Goal: Task Accomplishment & Management: Complete application form

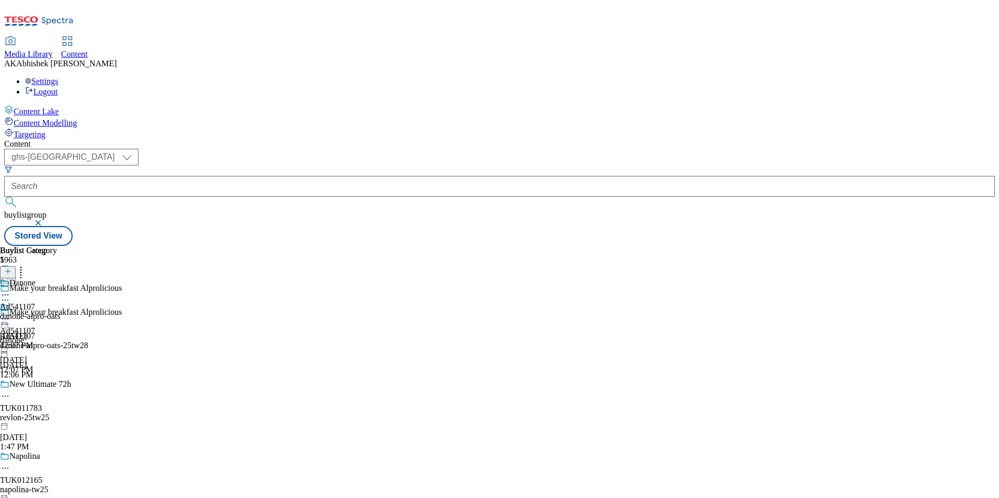
select select "ghs-[GEOGRAPHIC_DATA]"
click at [4, 197] on button "submit" at bounding box center [11, 202] width 15 height 10
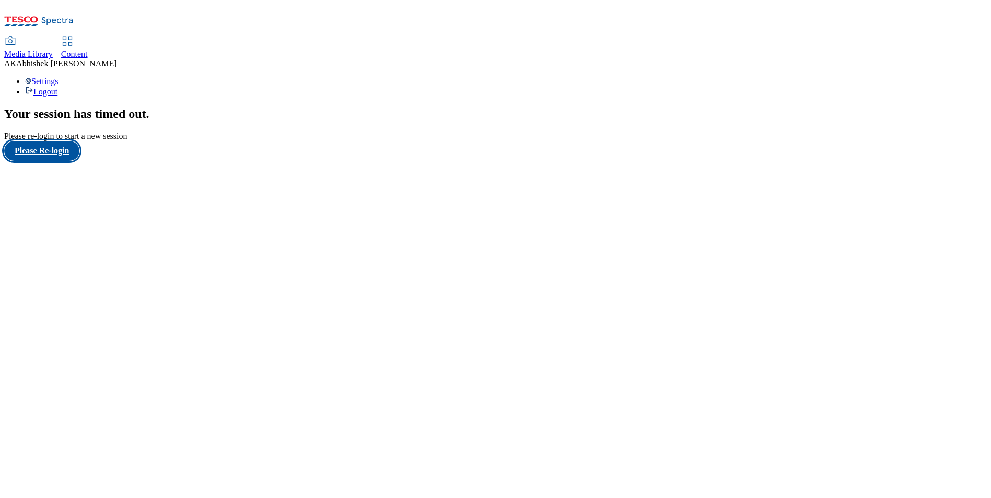
click at [76, 161] on button "Please Re-login" at bounding box center [41, 151] width 75 height 20
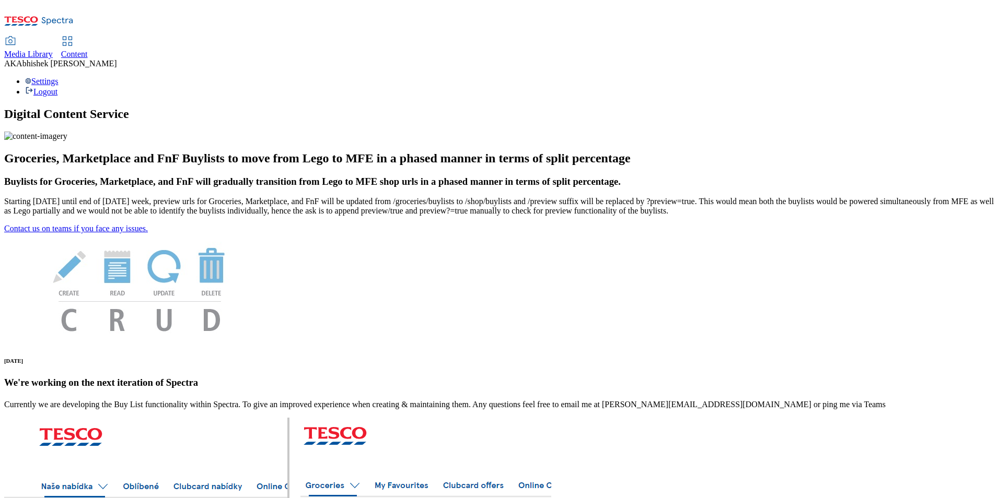
click at [88, 50] on span "Content" at bounding box center [74, 54] width 27 height 9
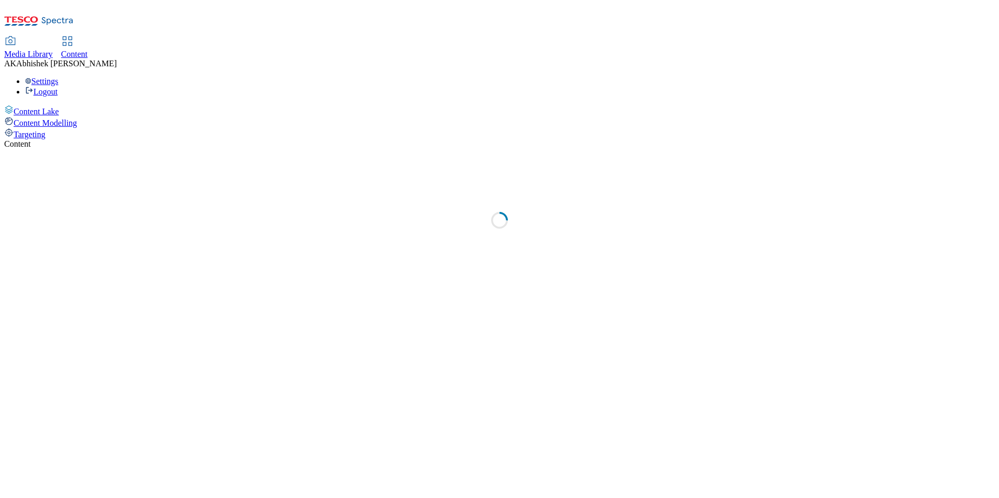
select select "ghs-[GEOGRAPHIC_DATA]"
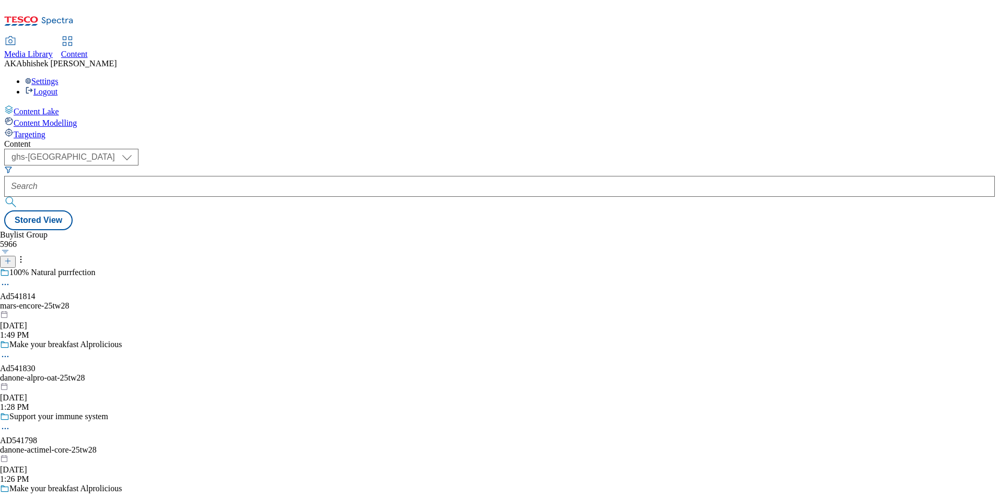
click at [8, 259] on line at bounding box center [8, 261] width 0 height 5
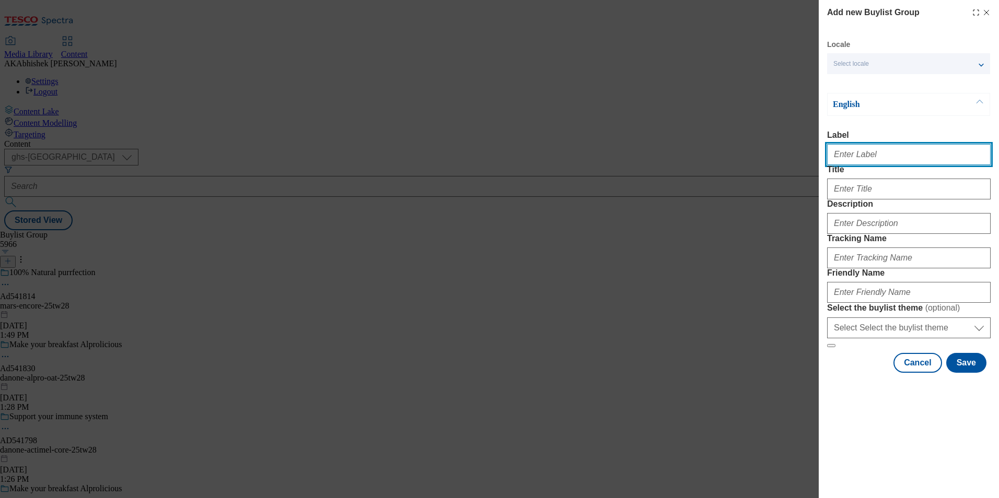
click at [869, 159] on input "Label" at bounding box center [909, 154] width 164 height 21
paste input "541718"
type input "Ad541718"
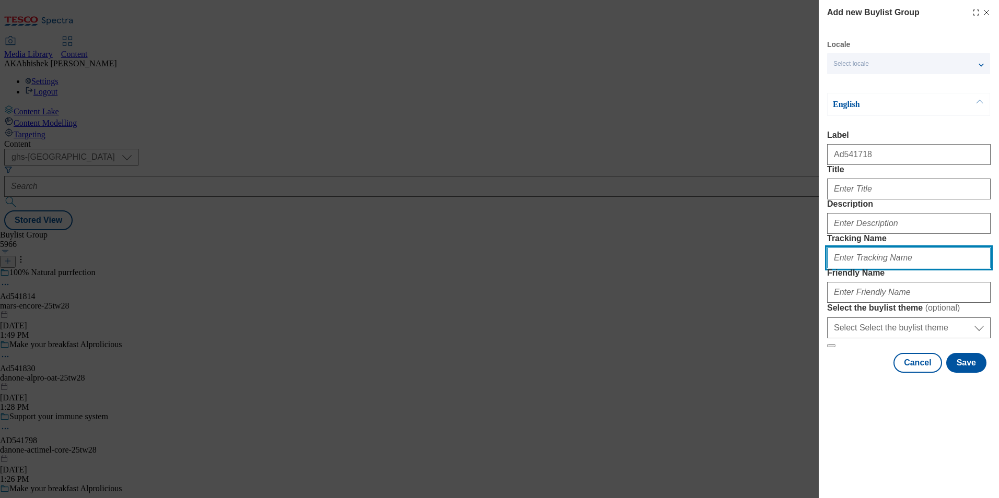
click at [862, 269] on input "Tracking Name" at bounding box center [909, 258] width 164 height 21
paste input "541718"
type input "DH_AD541718"
click at [877, 223] on form "Label Ad541718 Title Description Tracking Name DH_AD541718 Friendly Name Select…" at bounding box center [909, 239] width 164 height 217
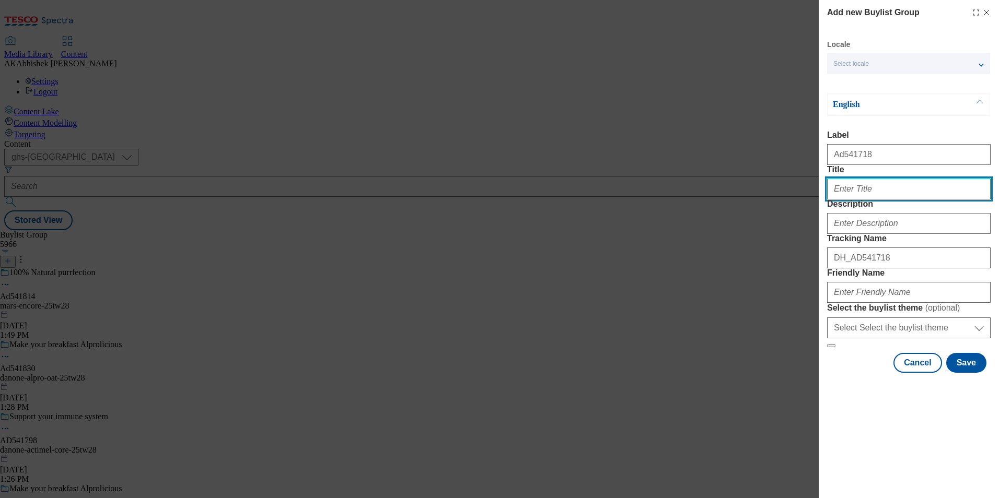
click at [884, 200] on input "Title" at bounding box center [909, 189] width 164 height 21
paste input "FOR CRISPIER, CHEWIER PIZZA CHOOSE ALLINSON’S"
paste input "or crispier, chewier pizza choose allinson’s"
click at [970, 200] on input "For crispier, chewier pizza choose Allinson’s" at bounding box center [909, 189] width 164 height 21
drag, startPoint x: 971, startPoint y: 206, endPoint x: 633, endPoint y: 184, distance: 338.2
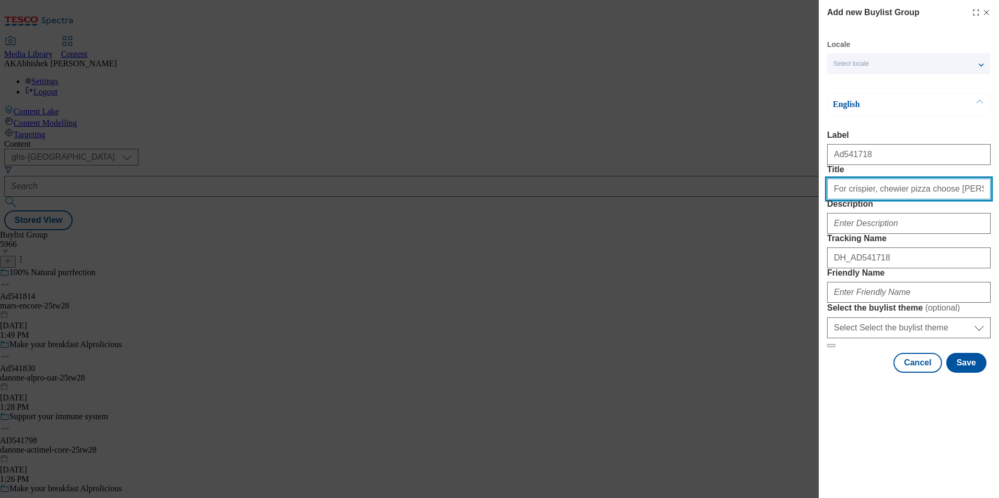
click at [633, 184] on div "Add new Buylist Group Locale Select locale English Welsh English Label Ad541718…" at bounding box center [499, 249] width 999 height 498
type input "For crispier, chewier pizza choose Allinson’s"
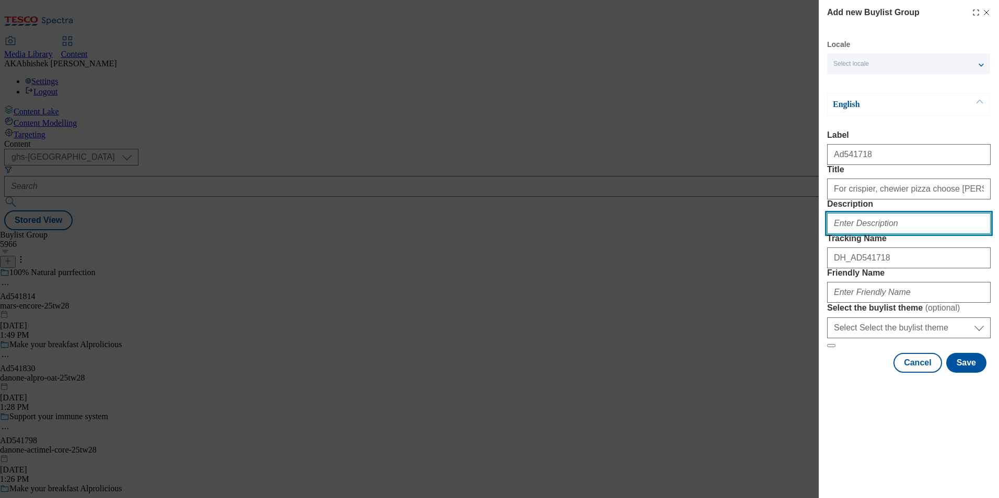
click at [875, 234] on input "Description" at bounding box center [909, 223] width 164 height 21
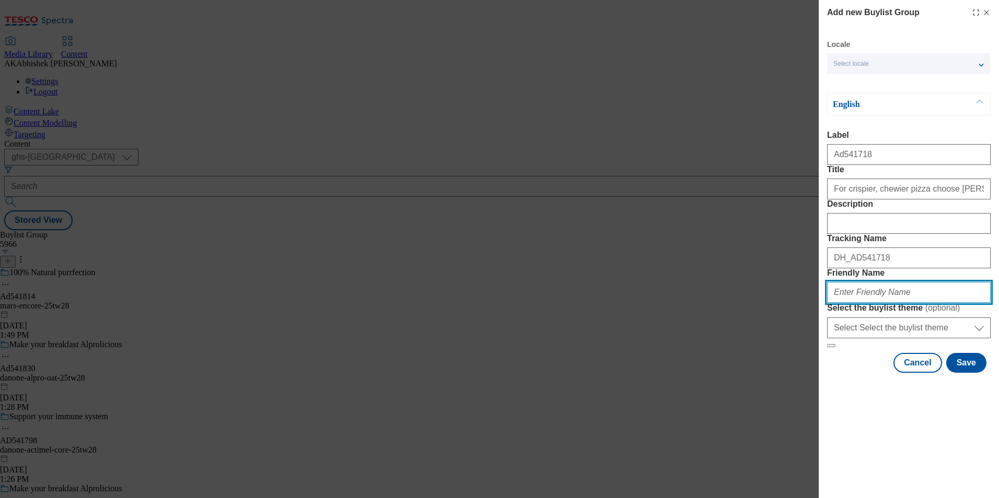
click at [877, 303] on input "Friendly Name" at bounding box center [909, 292] width 164 height 21
paste input "The Silver Spoon"
click at [836, 303] on input "The Silver Spoon" at bounding box center [909, 292] width 164 height 21
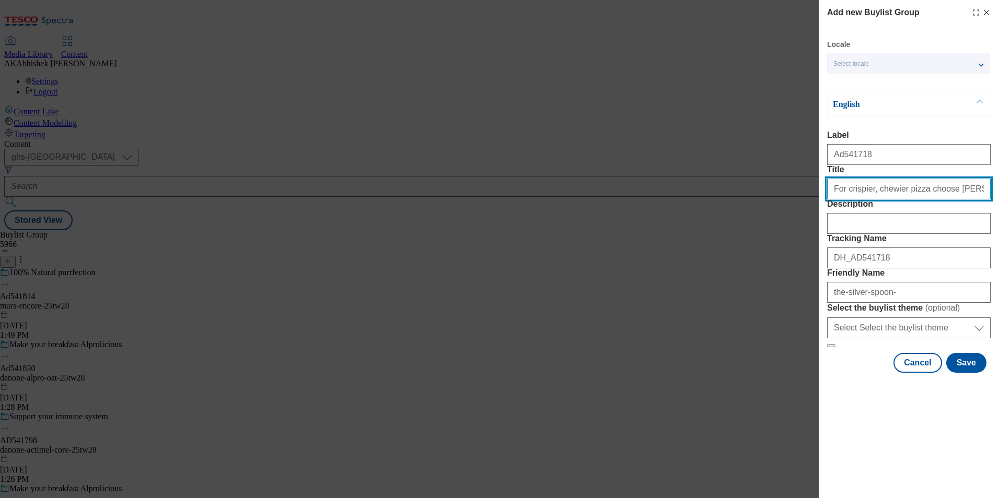
click at [937, 200] on input "For crispier, chewier pizza choose Allinson’s" at bounding box center [909, 189] width 164 height 21
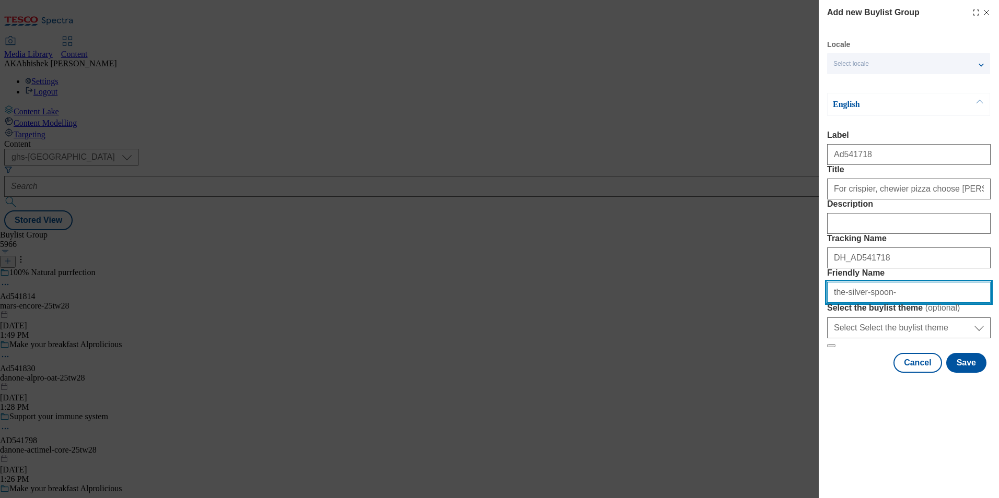
click at [899, 303] on input "the-silver-spoon-" at bounding box center [909, 292] width 164 height 21
paste input "Allinson’s"
click at [884, 303] on input "the-silver-spoon-Allinson’s" at bounding box center [909, 292] width 164 height 21
type input "the-silver-spoon-allinsons-25tw27"
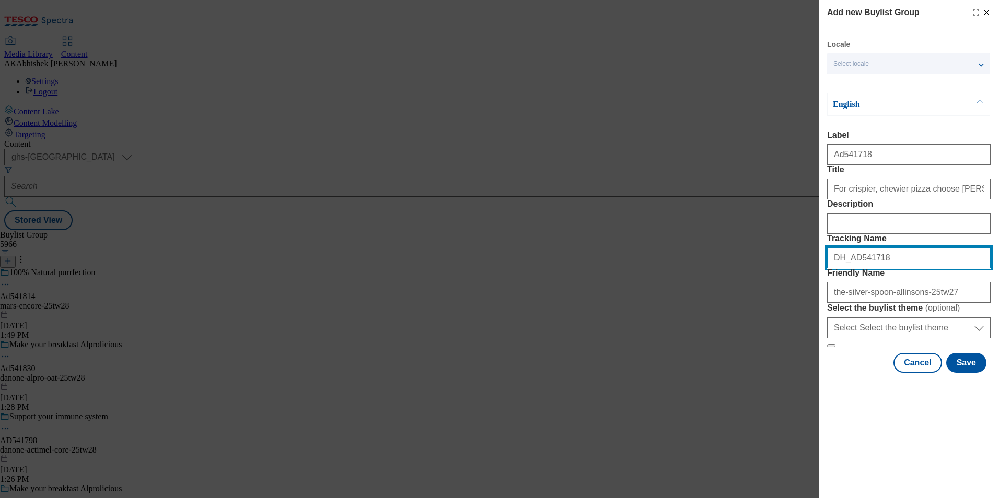
drag, startPoint x: 877, startPoint y: 314, endPoint x: 717, endPoint y: 305, distance: 160.2
click at [720, 305] on div "Add new Buylist Group Locale Select locale English Welsh English Label Ad541718…" at bounding box center [499, 249] width 999 height 498
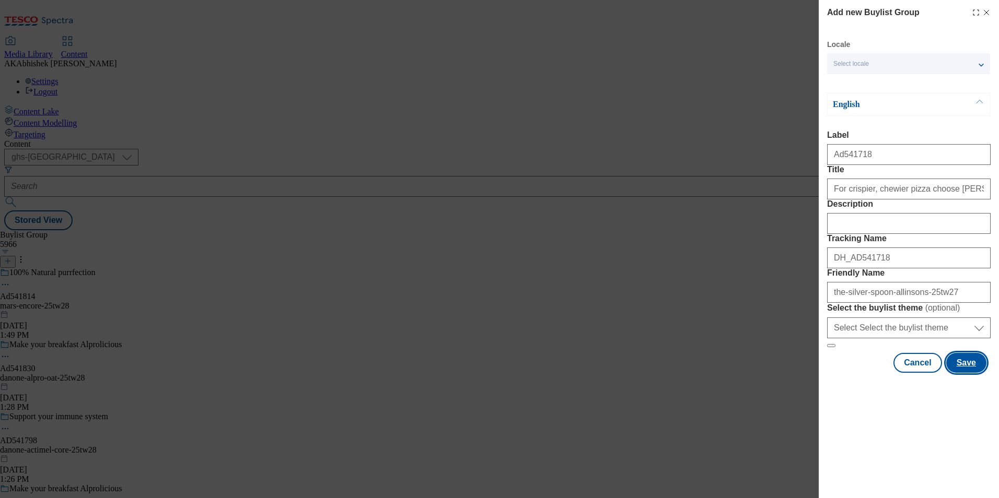
click at [971, 373] on button "Save" at bounding box center [966, 363] width 40 height 20
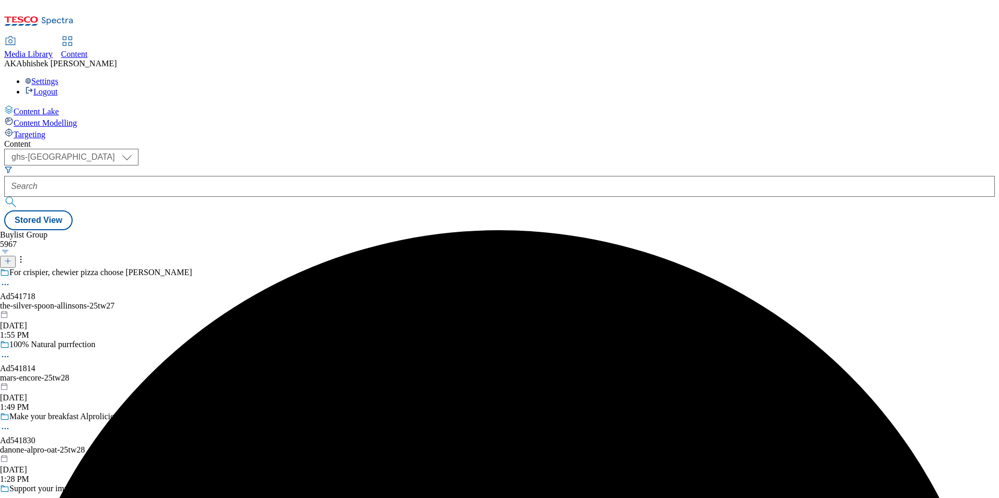
click at [192, 268] on div "For crispier, chewier pizza choose Allinson’s Ad541718 the-silver-spoon-allinso…" at bounding box center [96, 304] width 192 height 72
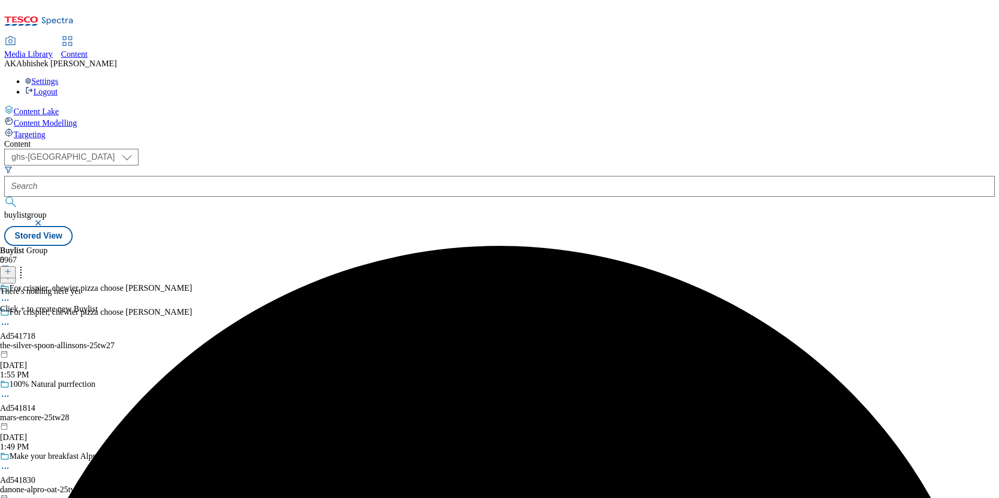
click at [11, 268] on icon at bounding box center [7, 271] width 7 height 7
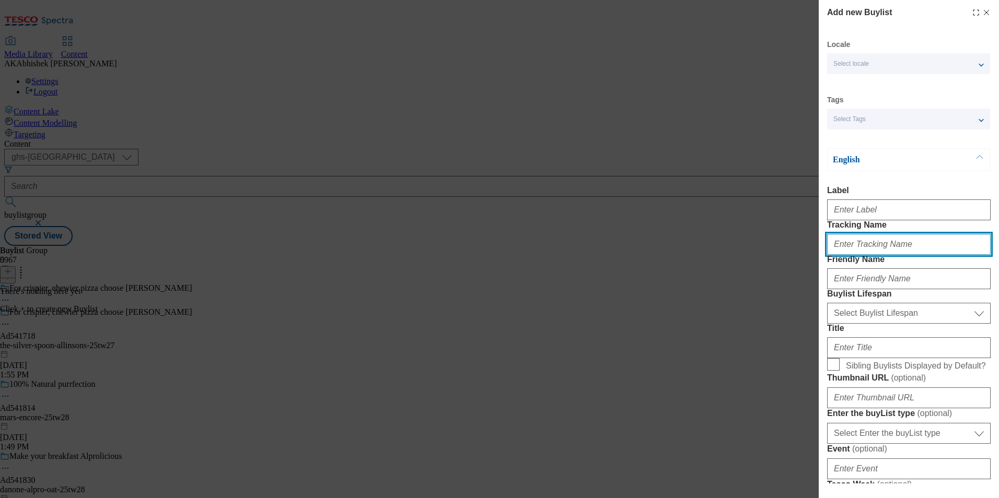
click at [871, 255] on input "Tracking Name" at bounding box center [909, 244] width 164 height 21
paste input "DH_AD541718"
click at [852, 255] on input "DH_AD541718" at bounding box center [909, 244] width 164 height 21
type input "DH_AD541718"
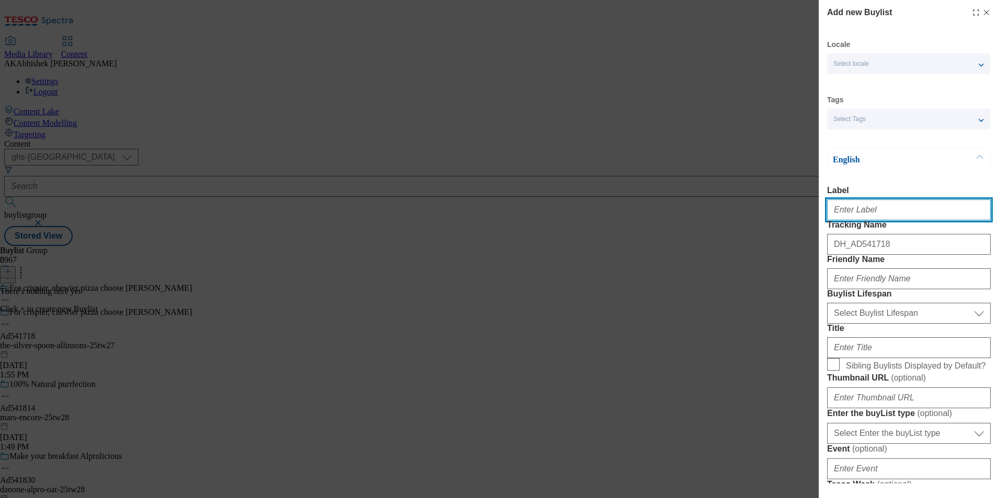
click at [860, 220] on input "Label" at bounding box center [909, 210] width 164 height 21
paste input "541718"
type input "Ad541718"
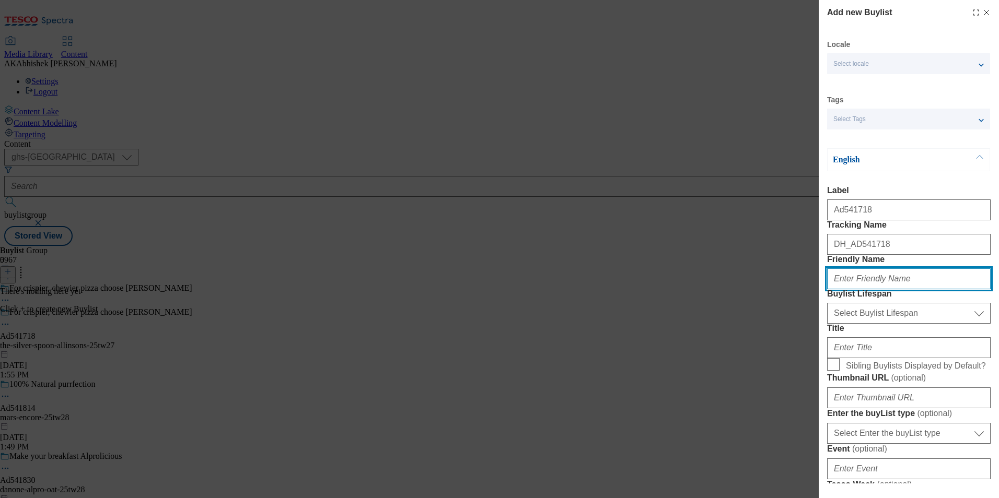
click at [878, 289] on input "Friendly Name" at bounding box center [909, 279] width 164 height 21
paste input "the-silver-spoon"
type input "the-silver-spoon"
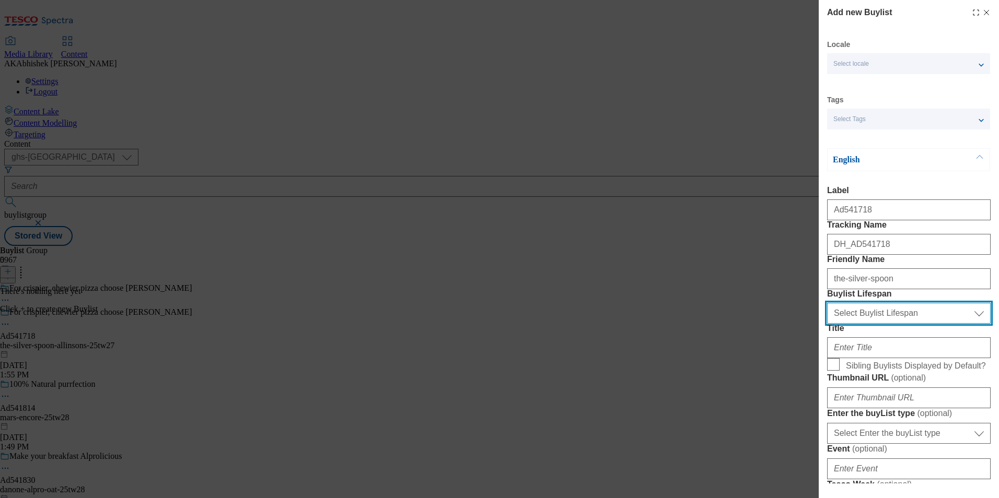
click at [881, 324] on select "Select Buylist Lifespan evergreen seasonal tactical" at bounding box center [909, 313] width 164 height 21
select select "tactical"
click at [827, 324] on select "Select Buylist Lifespan evergreen seasonal tactical" at bounding box center [909, 313] width 164 height 21
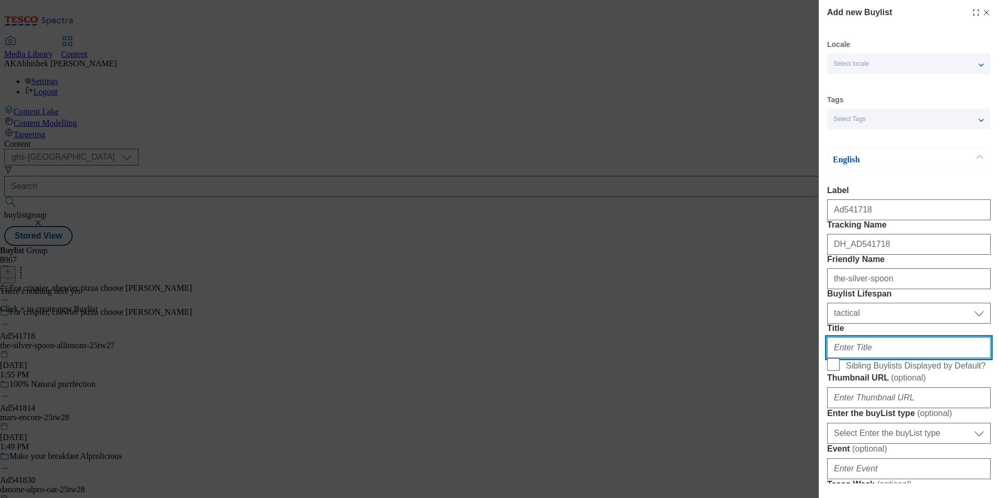
click at [892, 358] on input "Title" at bounding box center [909, 347] width 164 height 21
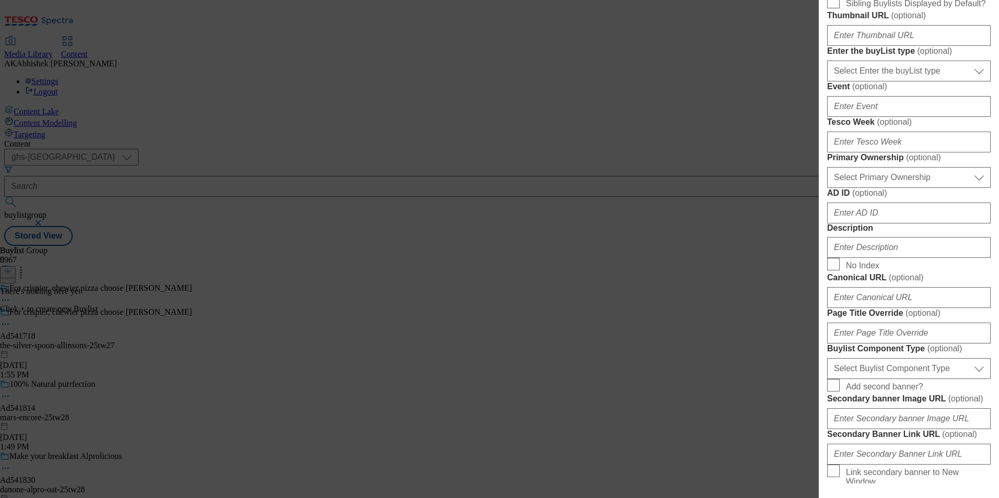
scroll to position [366, 0]
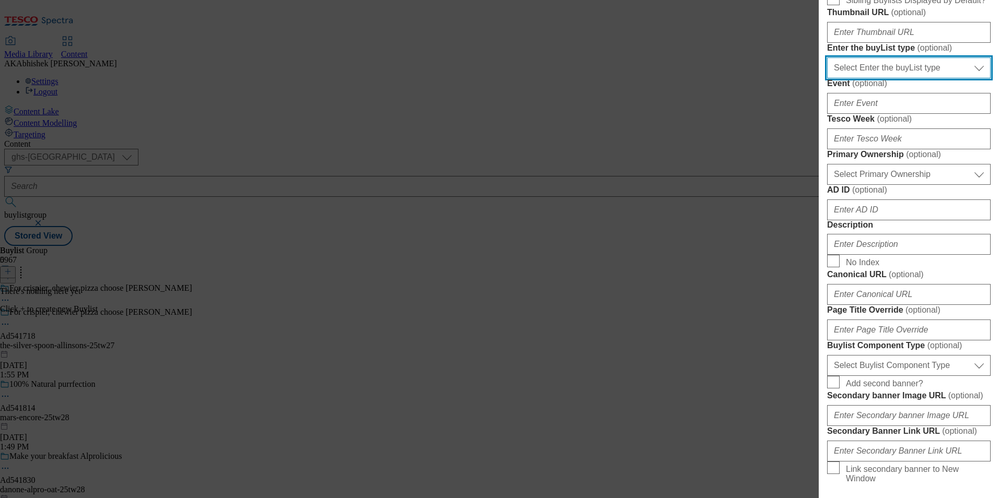
click at [895, 78] on select "Select Enter the buyList type event supplier funded long term >4 weeks supplier…" at bounding box center [909, 67] width 164 height 21
select select "supplier funded short term 1-3 weeks"
click at [827, 78] on select "Select Enter the buyList type event supplier funded long term >4 weeks supplier…" at bounding box center [909, 67] width 164 height 21
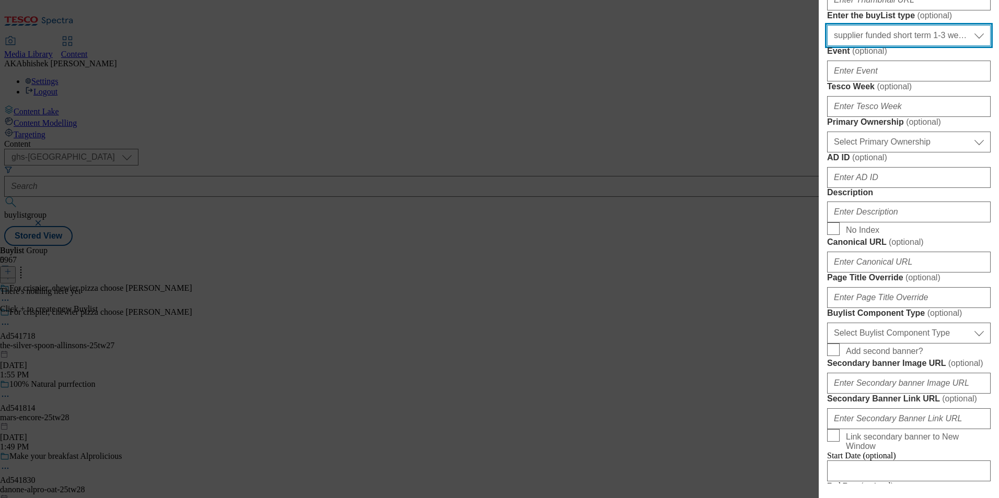
scroll to position [418, 0]
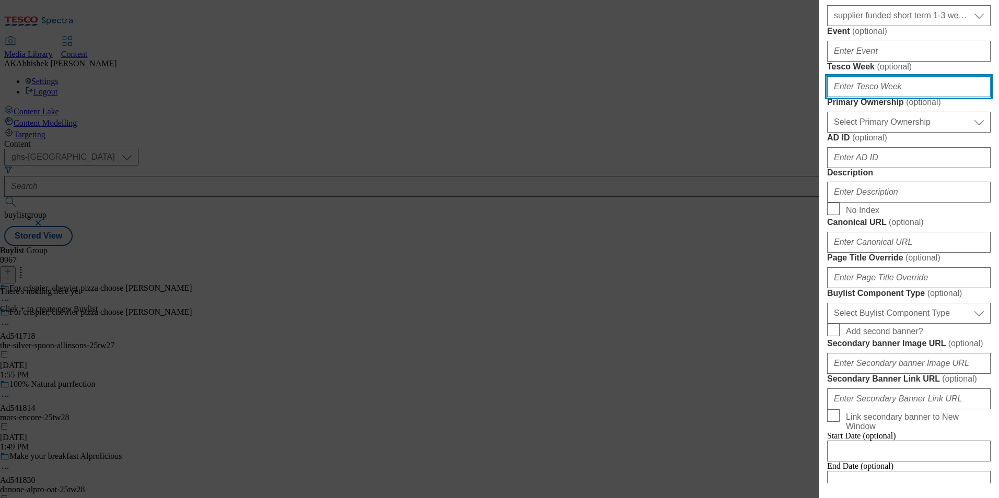
click at [870, 97] on input "Tesco Week ( optional )" at bounding box center [909, 86] width 164 height 21
type input "27"
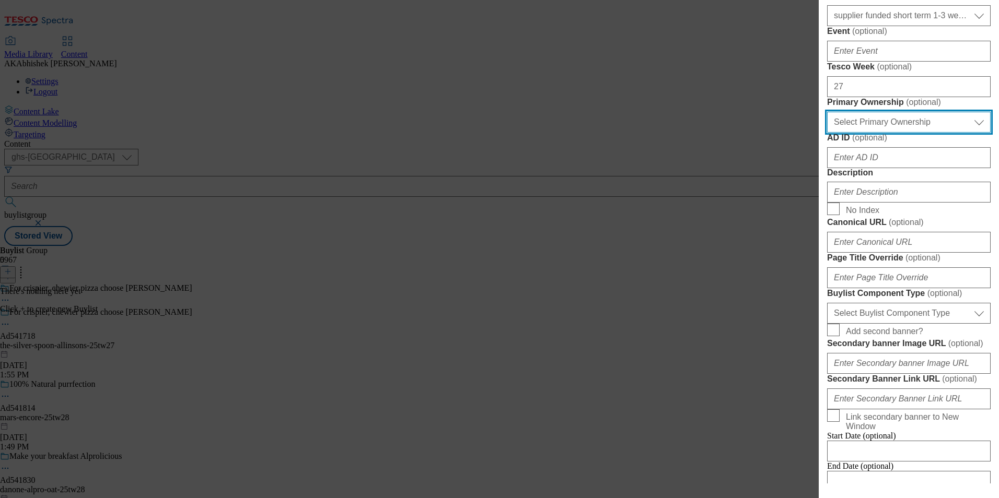
click at [857, 133] on select "Select Primary Ownership tesco dunnhumby" at bounding box center [909, 122] width 164 height 21
select select "dunnhumby"
click at [827, 133] on select "Select Primary Ownership tesco dunnhumby" at bounding box center [909, 122] width 164 height 21
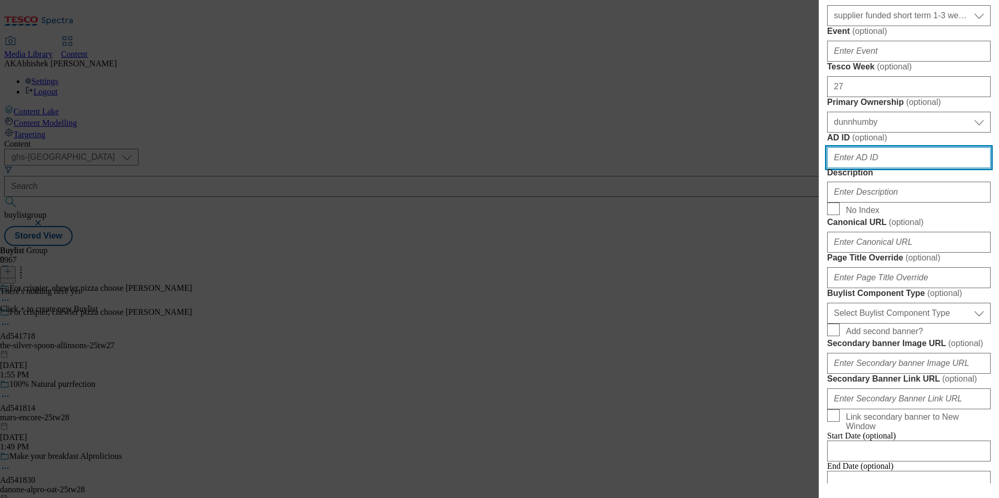
click at [892, 168] on input "AD ID ( optional )" at bounding box center [909, 157] width 164 height 21
paste input "541718"
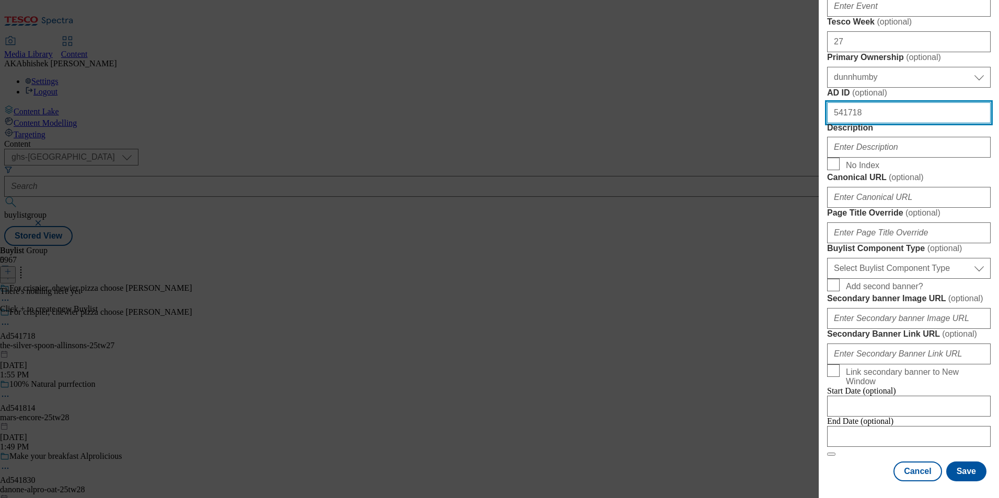
type input "541718"
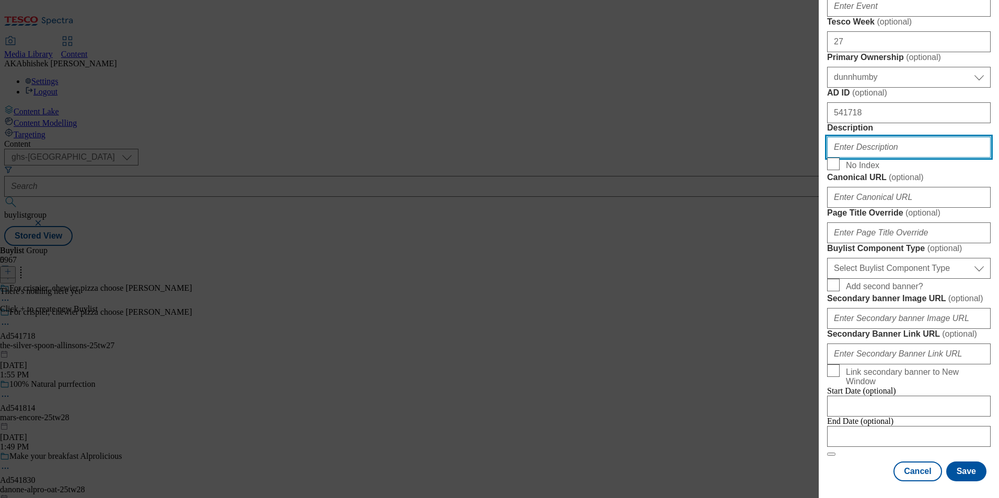
click at [884, 158] on input "Description" at bounding box center [909, 147] width 164 height 21
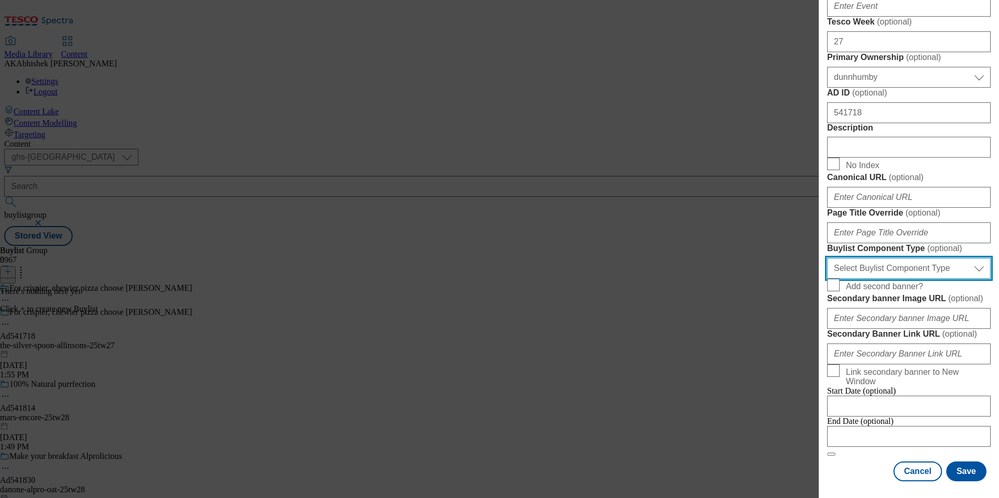
click at [896, 279] on select "Select Buylist Component Type Banner Competition Header Meal" at bounding box center [909, 268] width 164 height 21
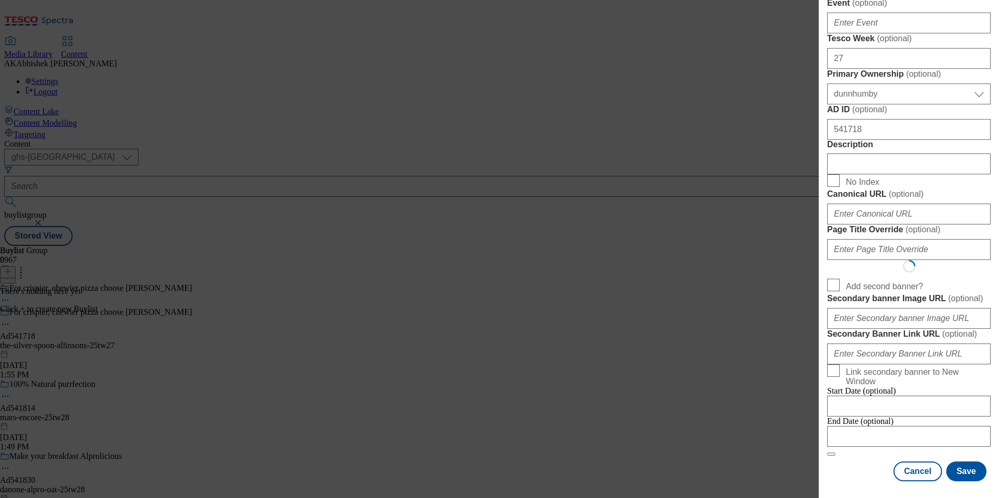
select select "Banner"
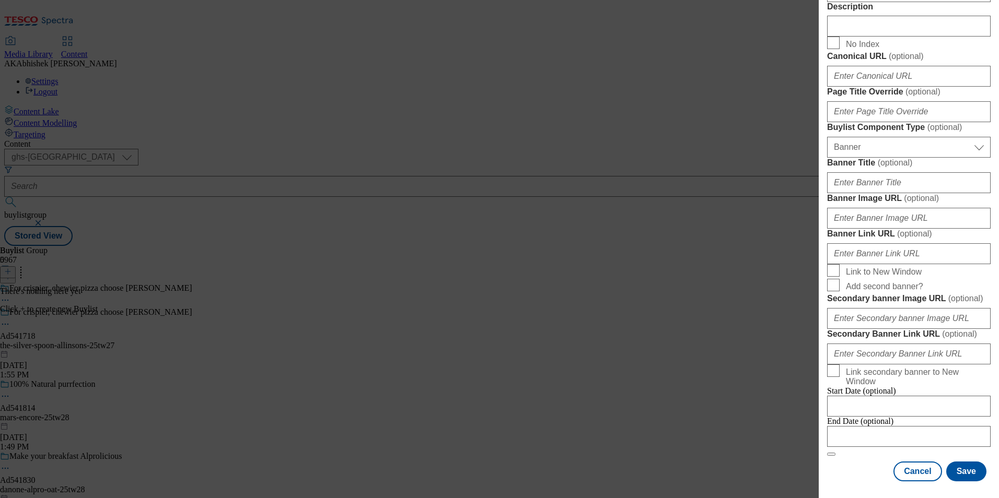
scroll to position [1031, 0]
click at [942, 439] on input "Modal" at bounding box center [909, 436] width 164 height 21
select select "2025"
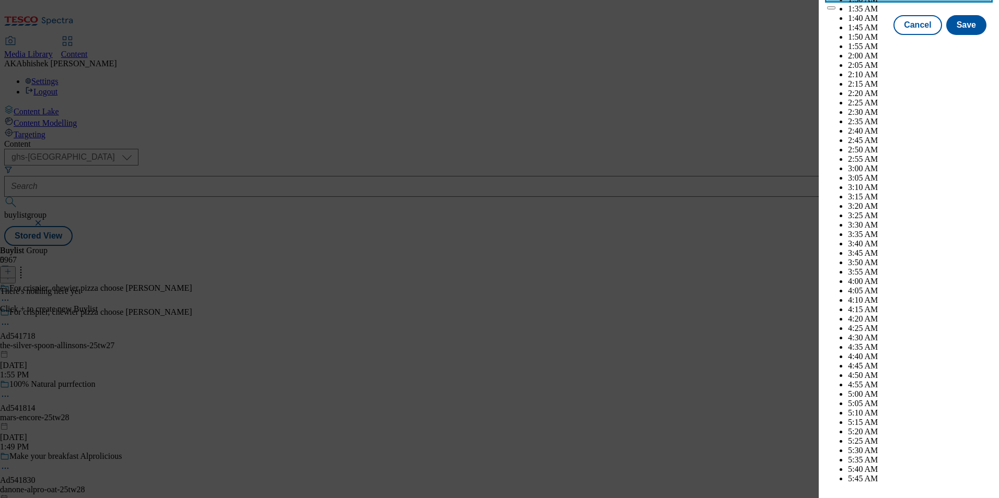
scroll to position [3220, 0]
select select "November"
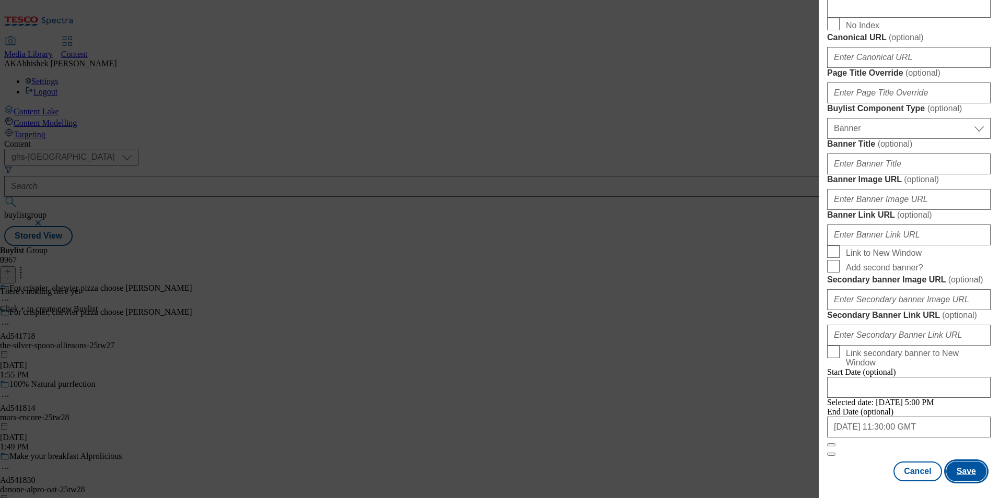
click at [964, 481] on button "Save" at bounding box center [966, 472] width 40 height 20
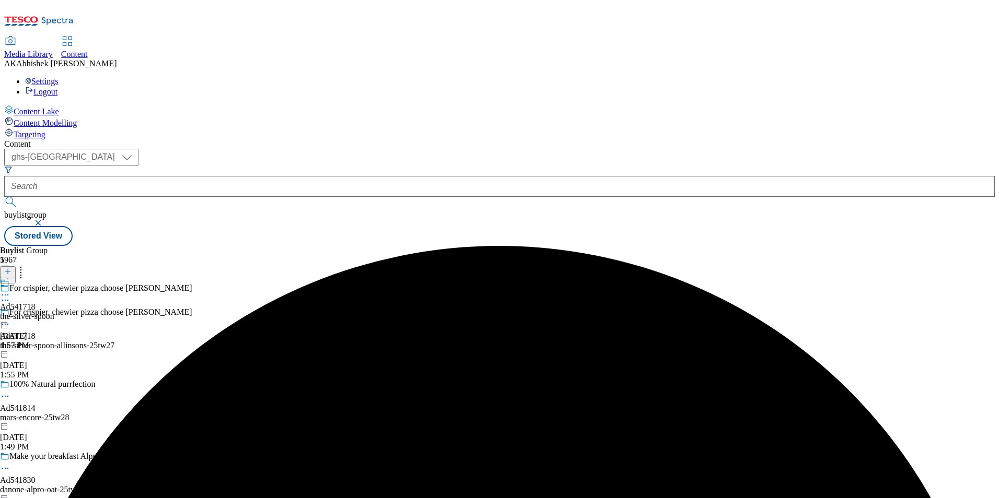
click at [54, 312] on div "the-silver-spoon" at bounding box center [27, 316] width 54 height 9
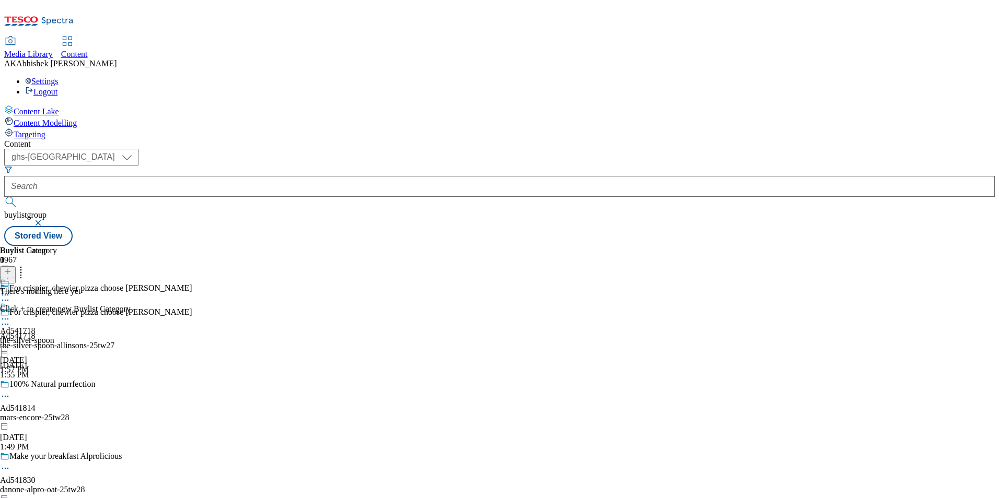
click at [11, 268] on icon at bounding box center [7, 271] width 7 height 7
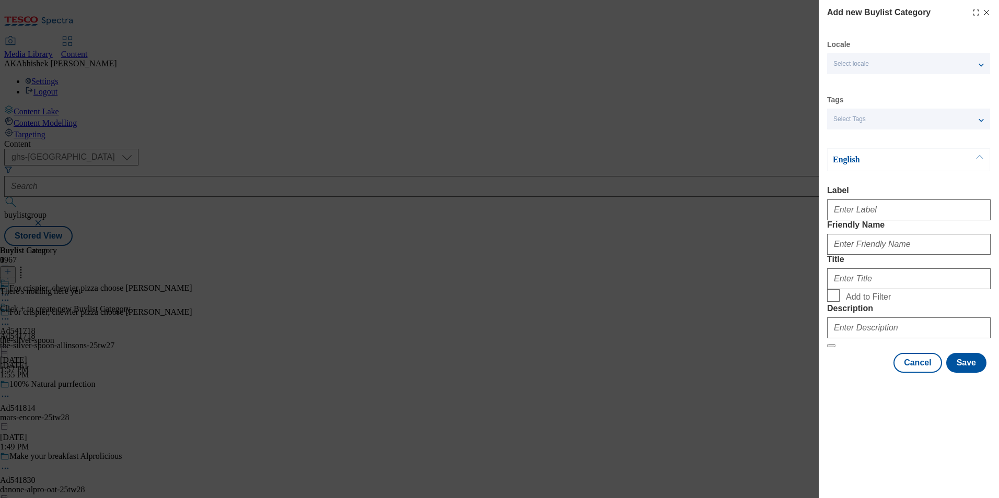
click at [849, 229] on form "Label Friendly Name Title Add to Filter Description" at bounding box center [909, 267] width 164 height 162
click at [858, 219] on input "Label" at bounding box center [909, 210] width 164 height 21
paste input "541718"
type input "Ad541718"
paste input "the-silver-spoon-allinsons"
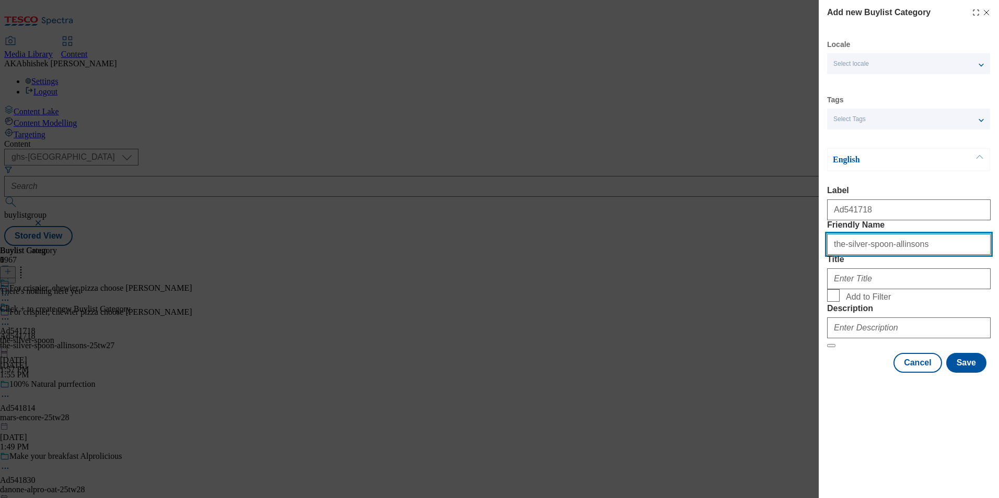
type input "the-silver-spoon-allinsons"
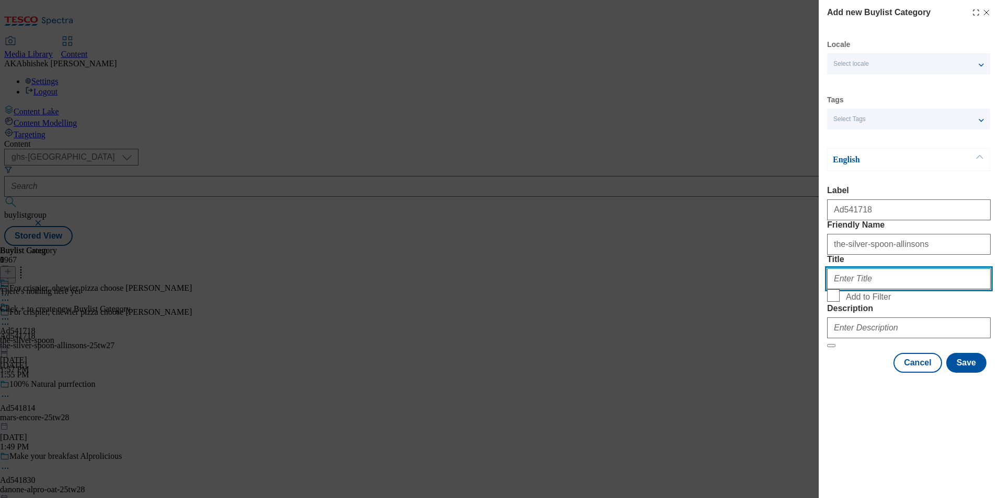
click at [892, 289] on input "Title" at bounding box center [909, 279] width 164 height 21
paste input "The Silver Spoon Company"
type input "The Silver Spoon Company"
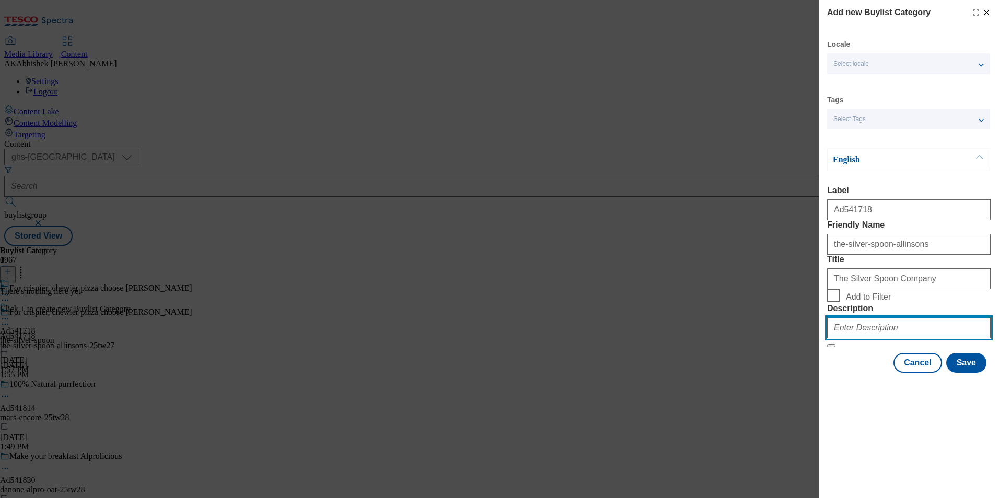
click at [862, 339] on input "Description" at bounding box center [909, 328] width 164 height 21
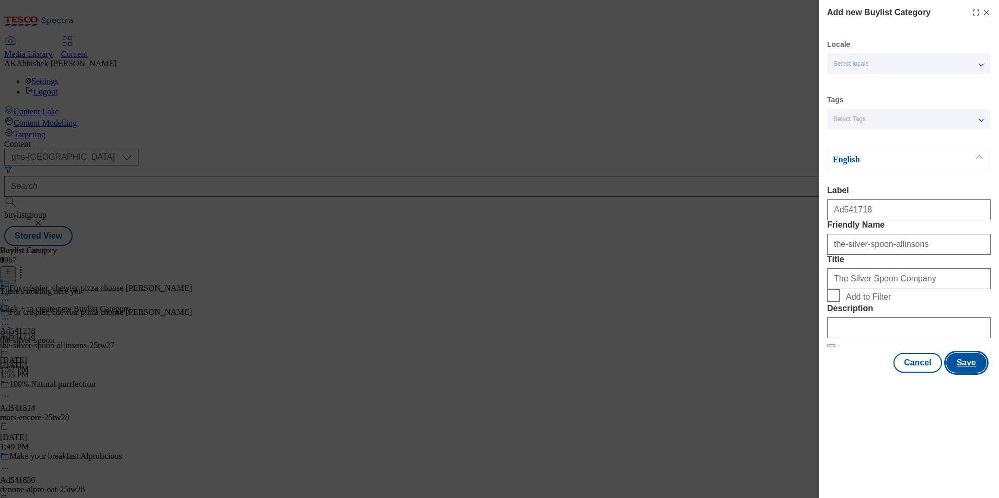
click at [968, 373] on button "Save" at bounding box center [966, 363] width 40 height 20
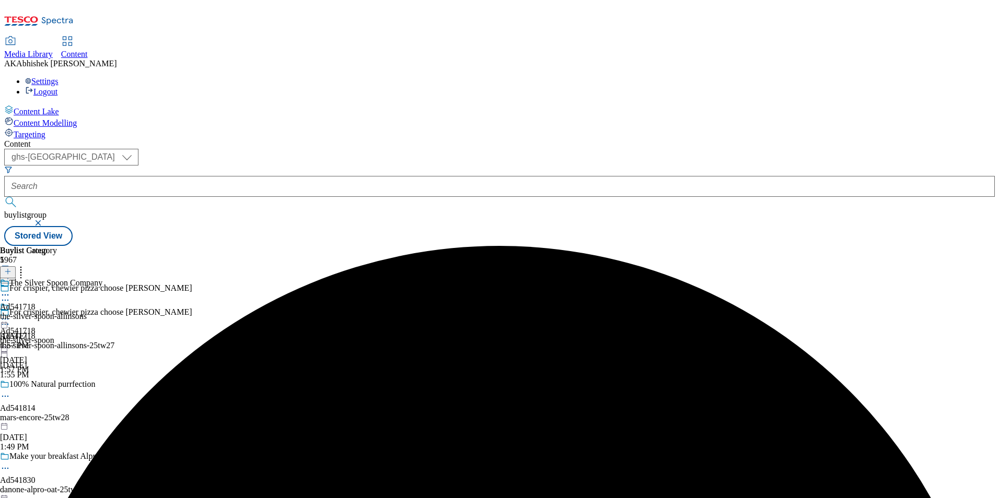
click at [102, 278] on div "The Silver Spoon Company Ad541718 the-silver-spoon-allinsons Aug 18, 2025 1:57 …" at bounding box center [51, 314] width 102 height 72
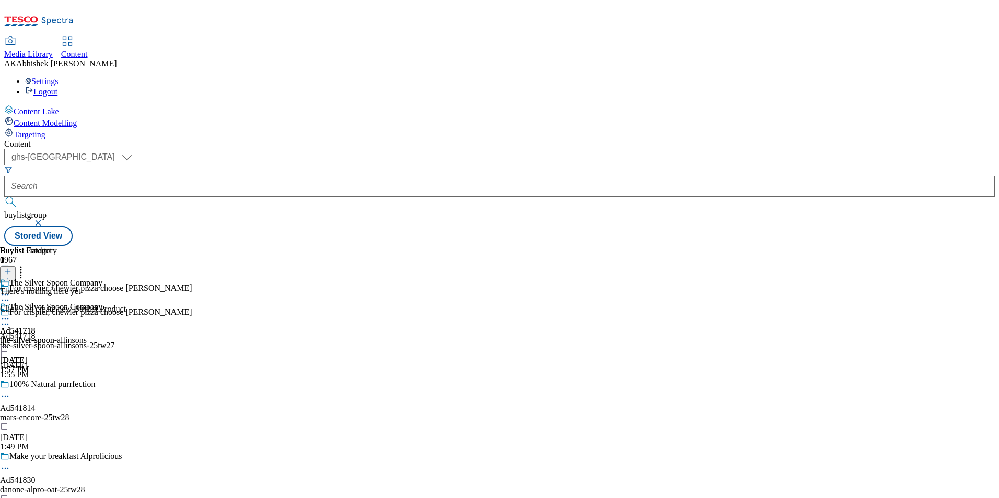
click at [11, 268] on icon at bounding box center [7, 271] width 7 height 7
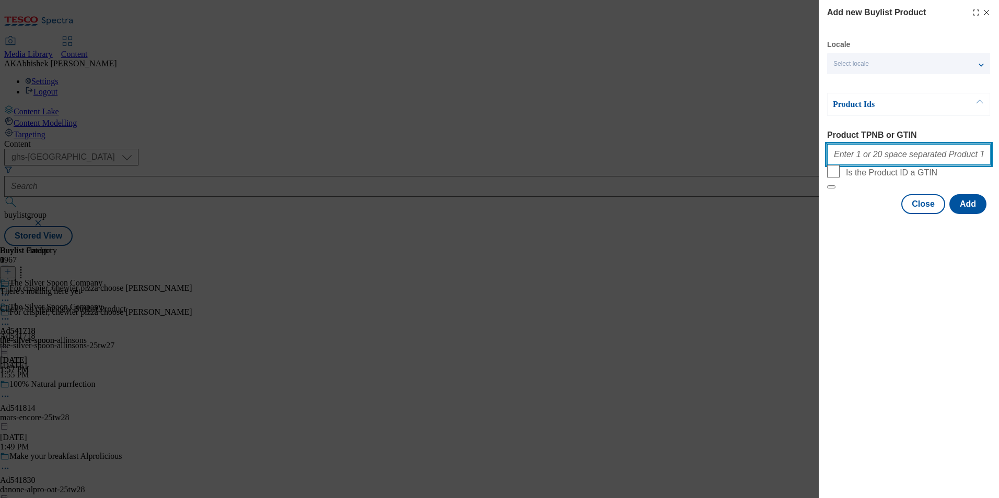
click at [887, 159] on input "Product TPNB or GTIN" at bounding box center [909, 154] width 164 height 21
paste input "92006240 70628643"
type input "92006240 70628643"
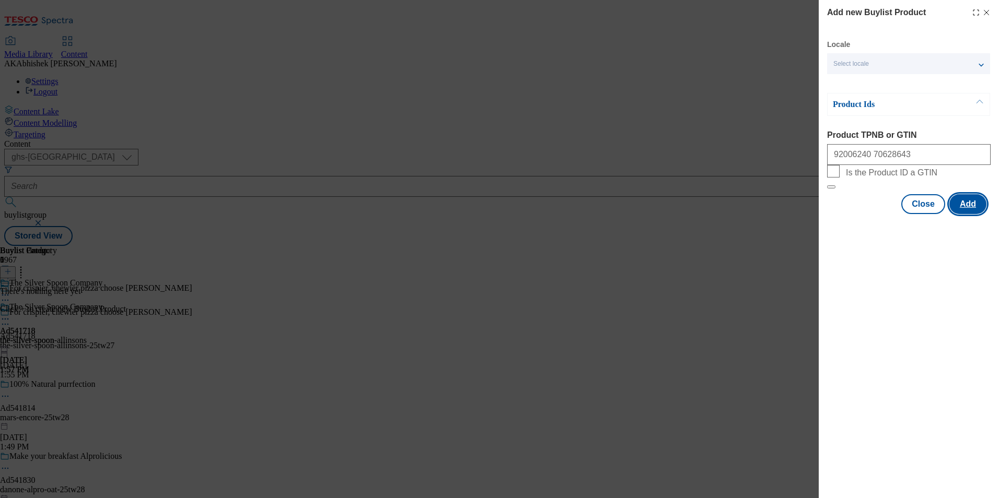
click at [963, 214] on button "Add" at bounding box center [967, 204] width 37 height 20
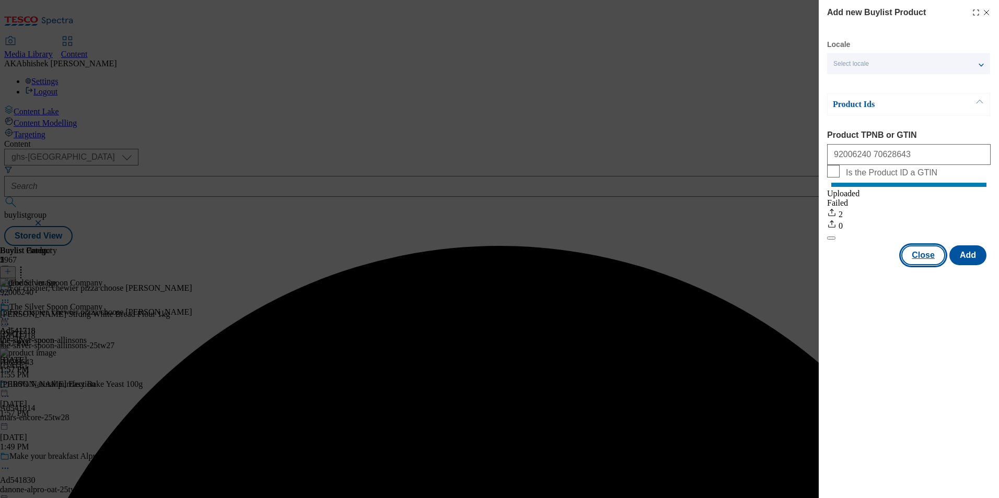
click at [926, 265] on button "Close" at bounding box center [923, 256] width 44 height 20
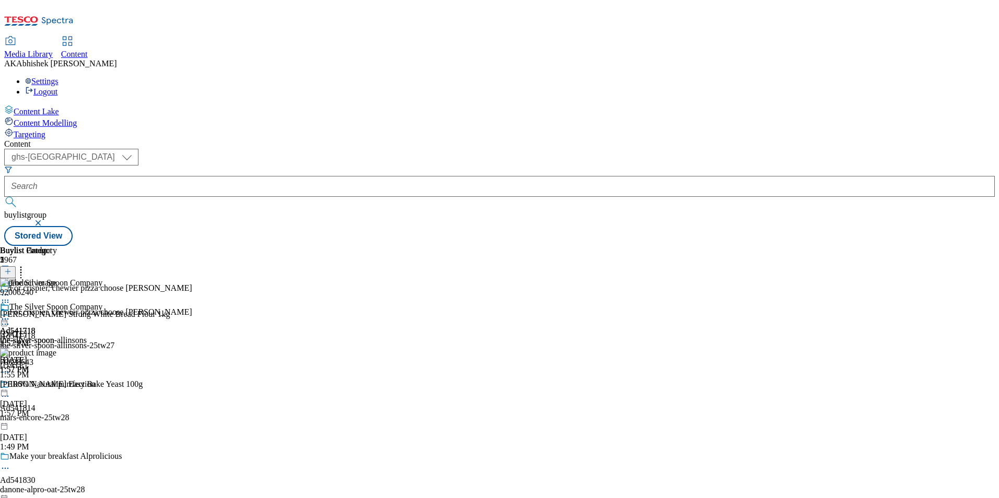
click at [10, 314] on icon at bounding box center [5, 319] width 10 height 10
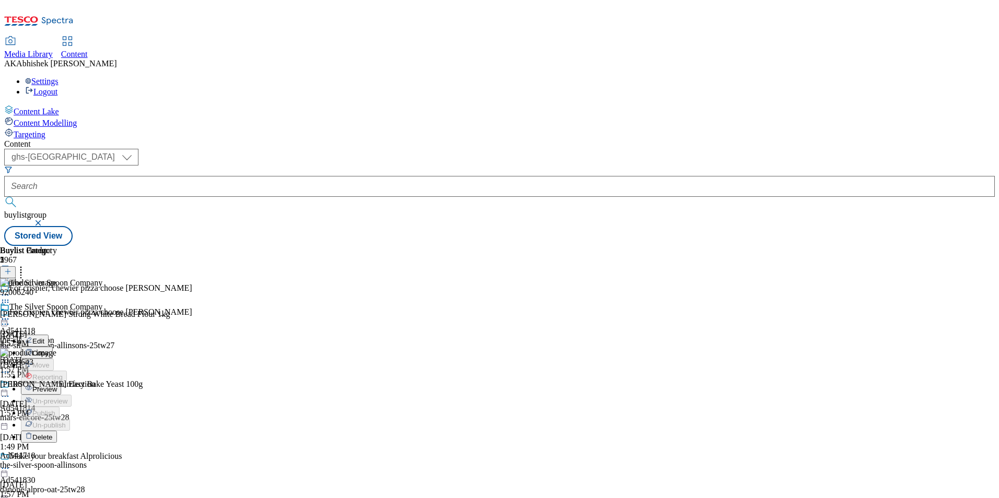
click at [57, 386] on span "Preview" at bounding box center [44, 390] width 25 height 8
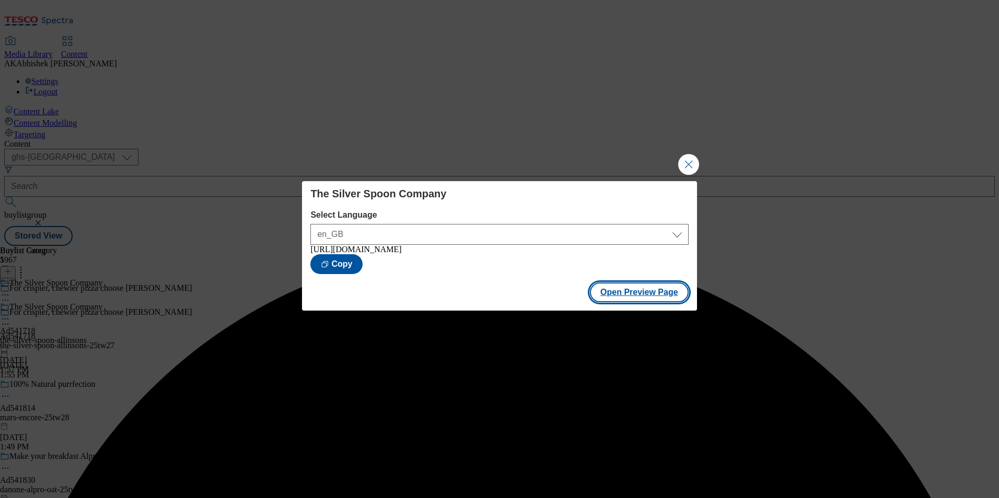
click at [644, 297] on button "Open Preview Page" at bounding box center [639, 293] width 99 height 20
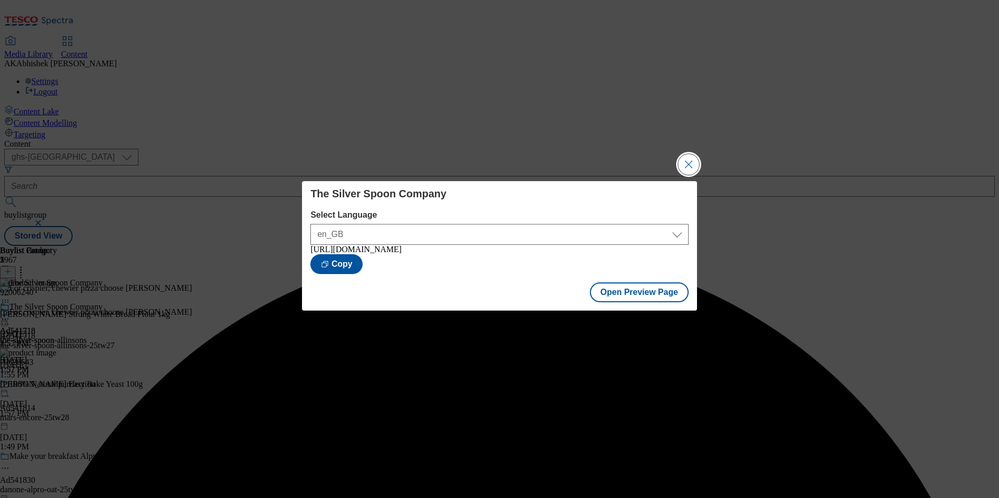
click at [684, 160] on button "Close Modal" at bounding box center [688, 164] width 21 height 21
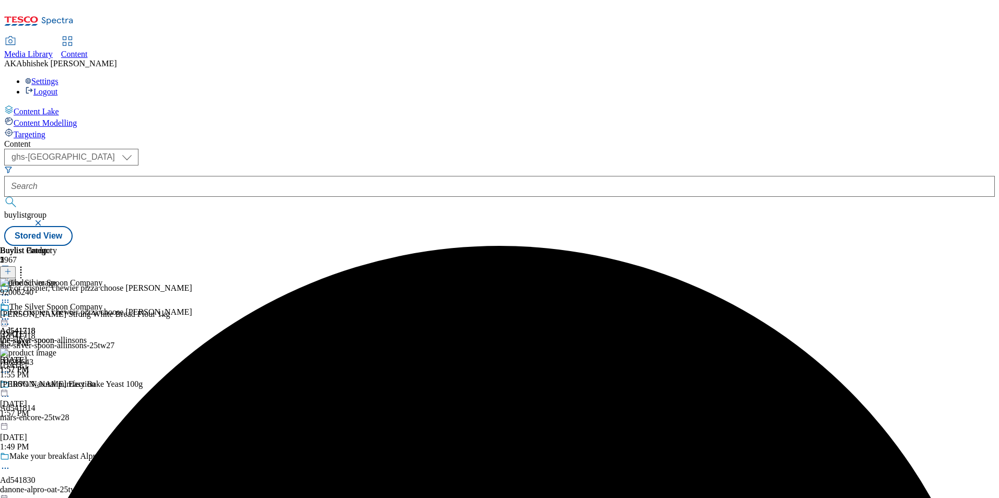
click at [10, 314] on icon at bounding box center [5, 319] width 10 height 10
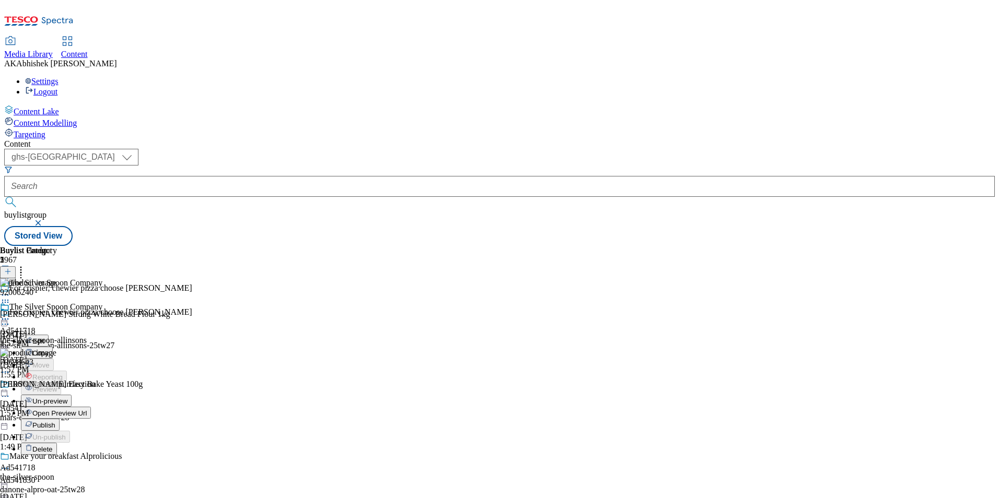
click at [10, 319] on icon at bounding box center [5, 324] width 10 height 10
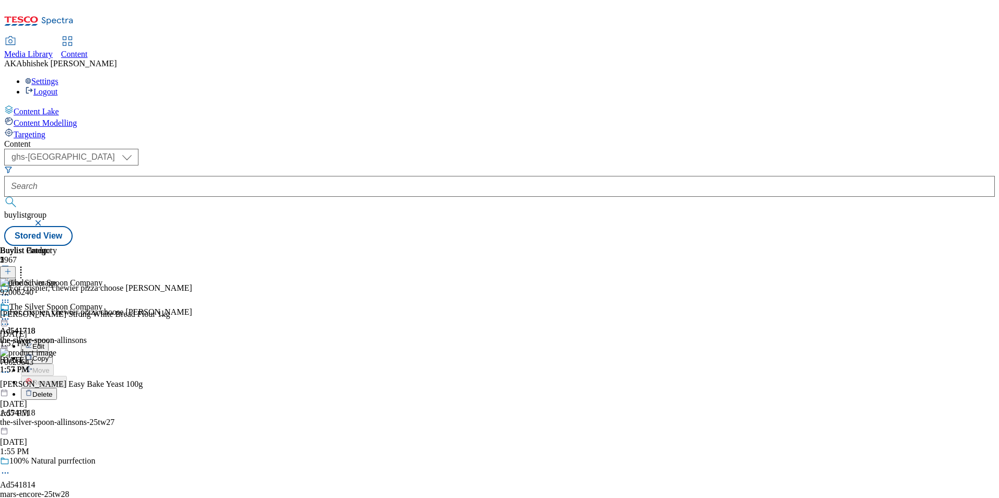
click at [49, 340] on button "Edit" at bounding box center [35, 346] width 28 height 12
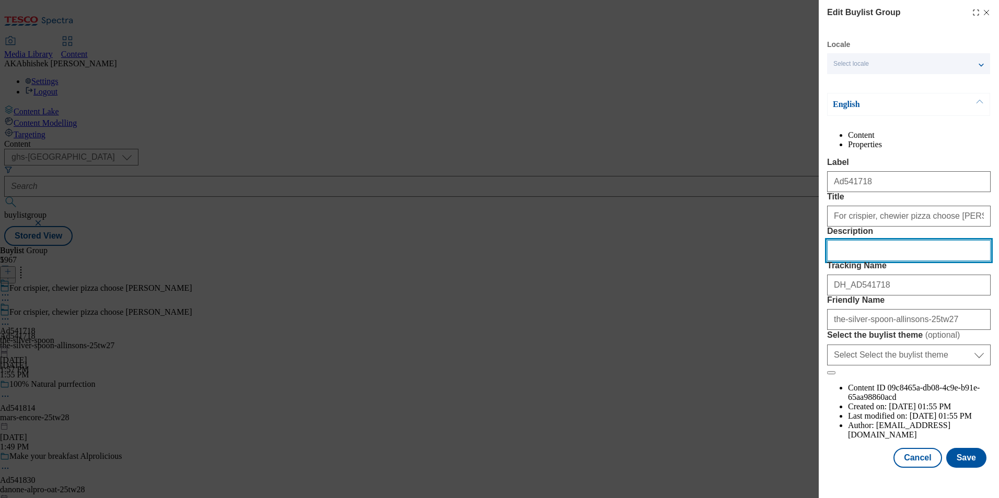
click at [880, 261] on input "Description" at bounding box center [909, 250] width 164 height 21
paste input "Allinson's Strong White Bread Flour 1Kg"
type input "Allinson's Strong White Bread Flour 1Kg"
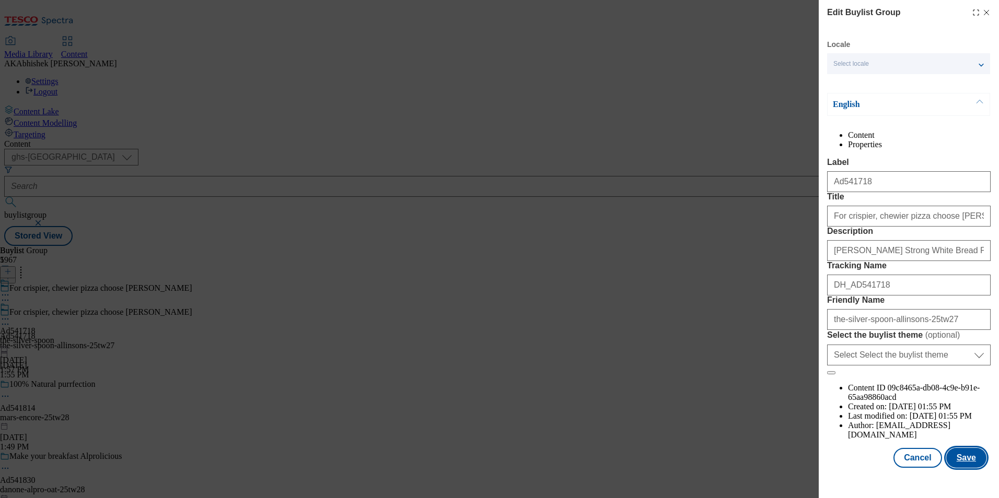
click at [970, 468] on button "Save" at bounding box center [966, 458] width 40 height 20
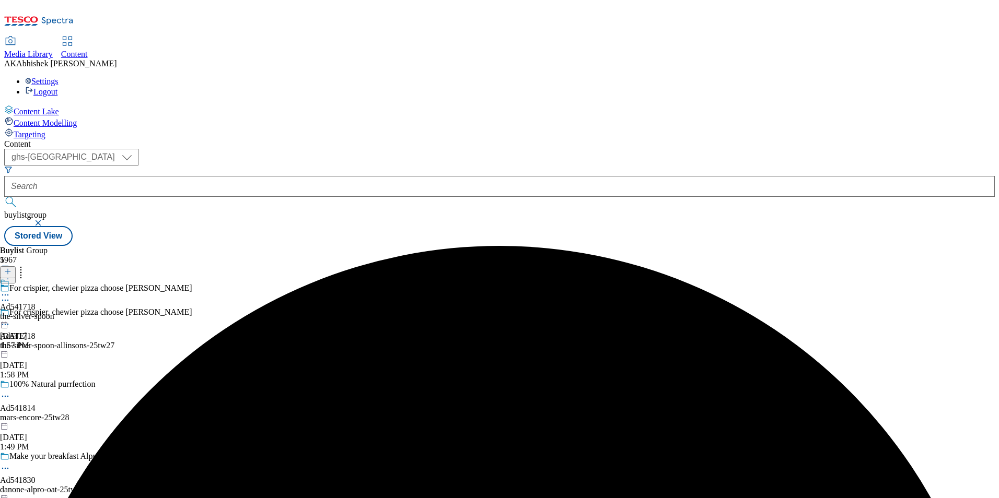
click at [10, 290] on icon at bounding box center [5, 295] width 10 height 10
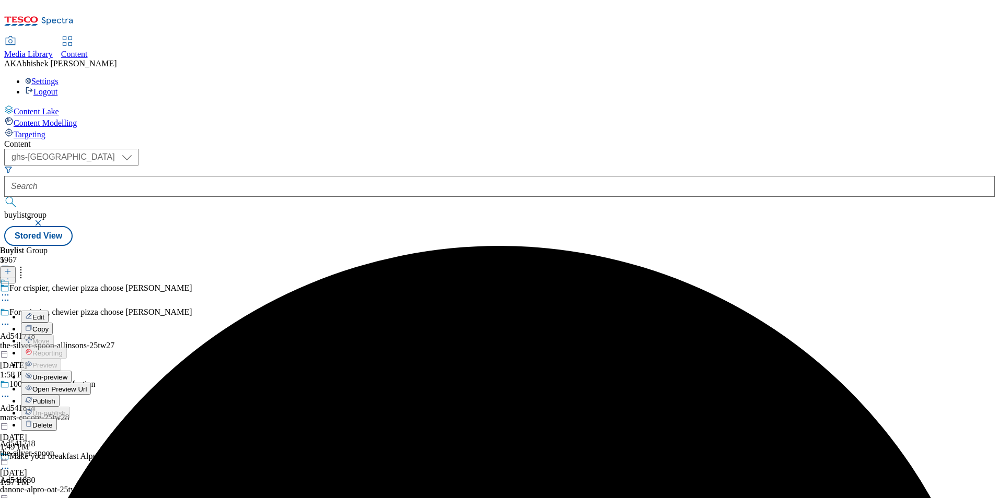
click at [44, 313] on span "Edit" at bounding box center [38, 317] width 12 height 8
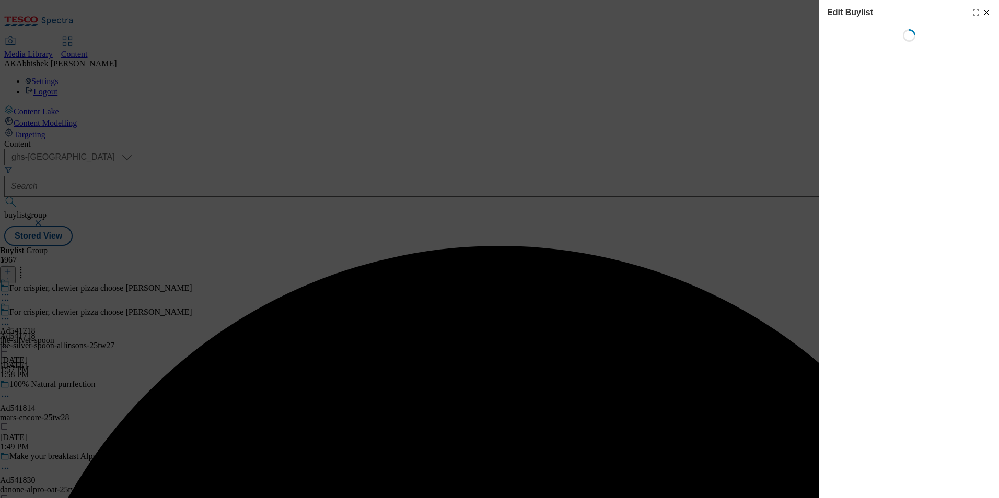
select select "tactical"
select select "supplier funded short term 1-3 weeks"
select select "dunnhumby"
select select "Banner"
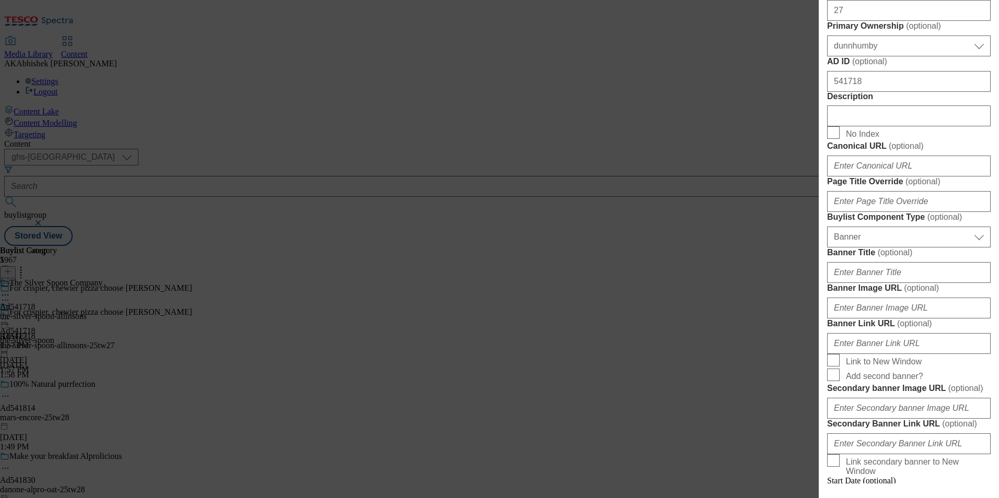
scroll to position [522, 0]
click at [868, 125] on input "Description" at bounding box center [909, 114] width 164 height 21
paste input "Allinson's Strong White Bread Flour 1Kg"
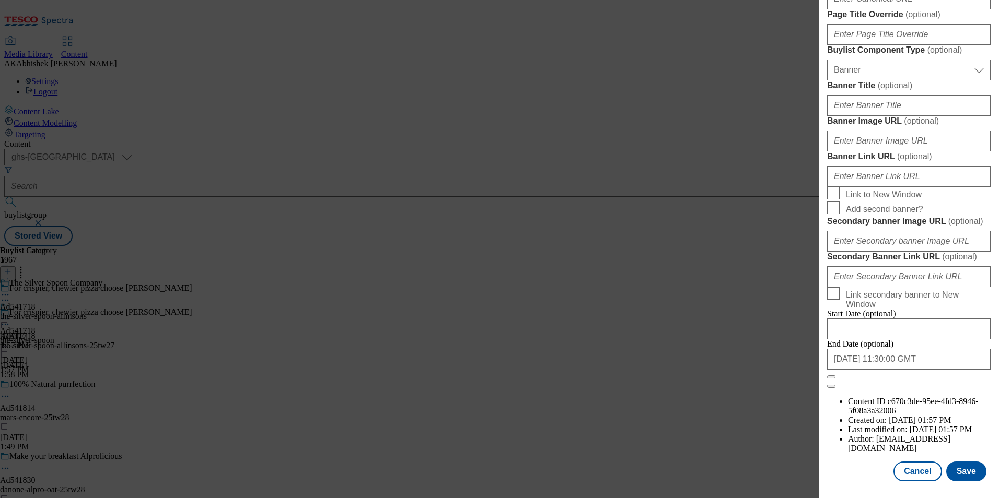
scroll to position [784, 0]
type input "Allinson's Strong White Bread Flour 1Kg"
click at [927, 45] on input "Page Title Override ( optional )" at bounding box center [909, 34] width 164 height 21
click at [887, 80] on select "Select Buylist Component Type Banner Competition Header Meal" at bounding box center [909, 70] width 164 height 21
click at [889, 80] on select "Select Buylist Component Type Banner Competition Header Meal" at bounding box center [909, 70] width 164 height 21
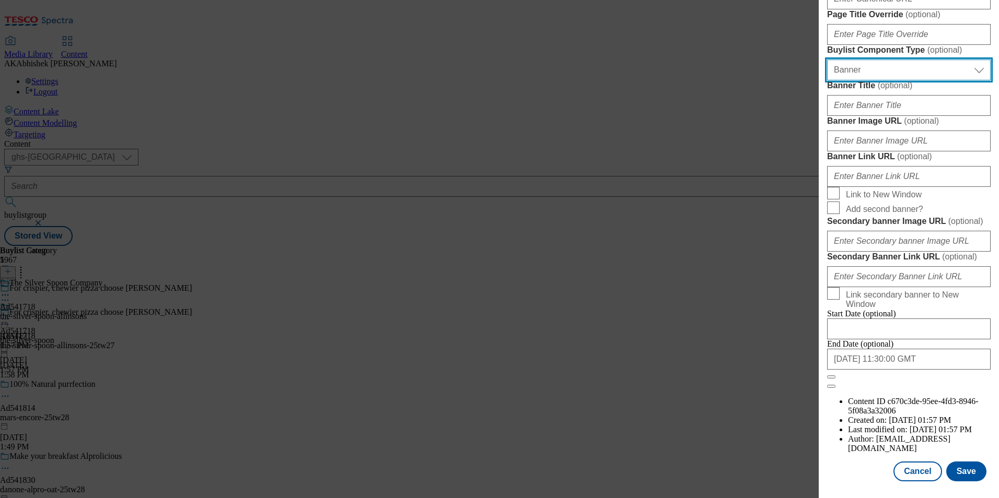
scroll to position [1077, 0]
click at [953, 475] on button "Save" at bounding box center [966, 472] width 40 height 20
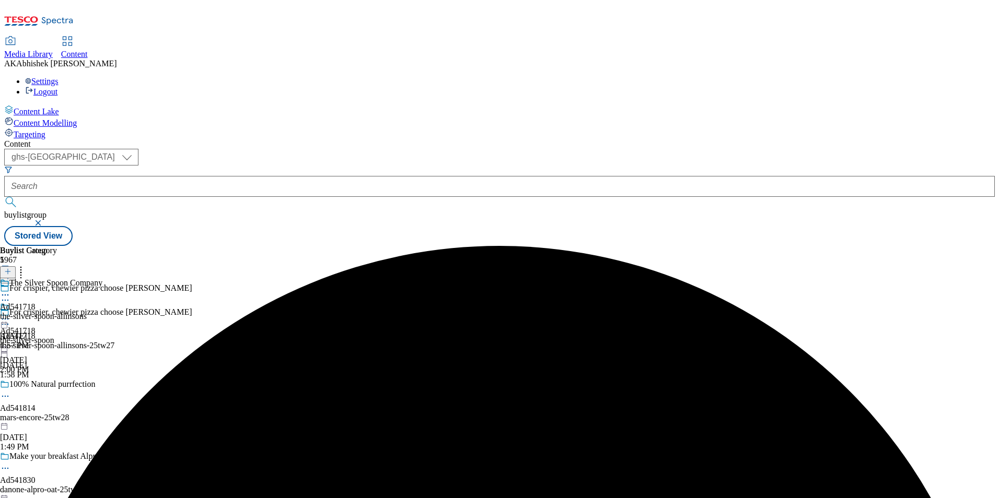
click at [10, 290] on icon at bounding box center [5, 295] width 10 height 10
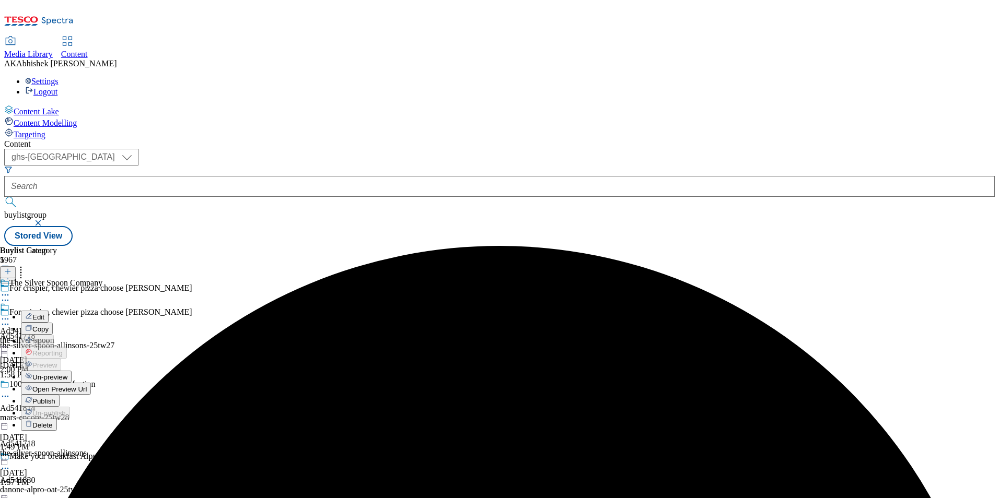
click at [49, 311] on button "Edit" at bounding box center [35, 317] width 28 height 12
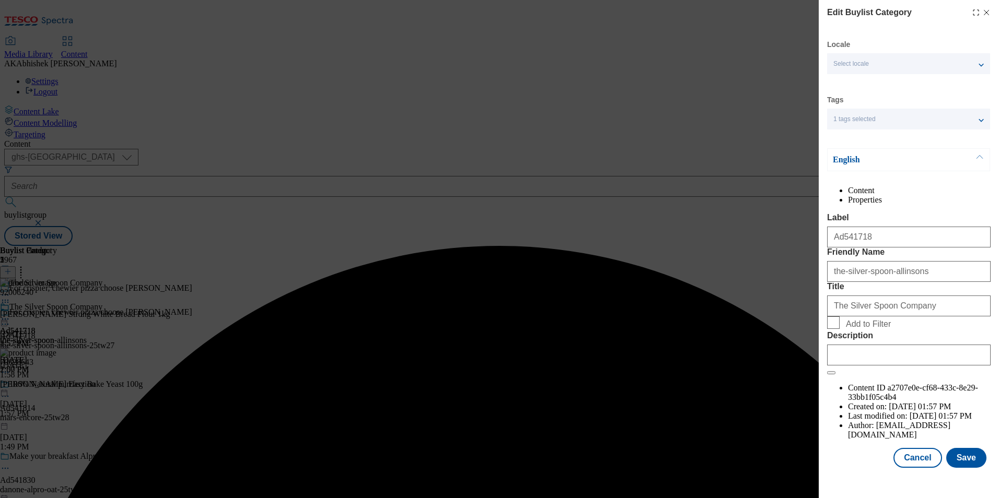
scroll to position [16, 0]
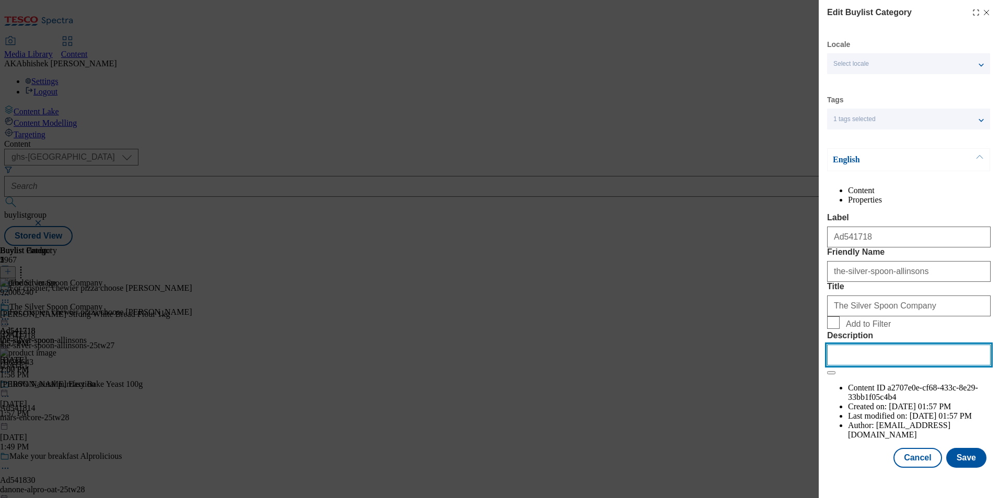
click at [900, 366] on input "Description" at bounding box center [909, 355] width 164 height 21
paste input "Allinson's Strong White Bread Flour 1Kg"
type input "Allinson's Strong White Bread Flour 1Kg"
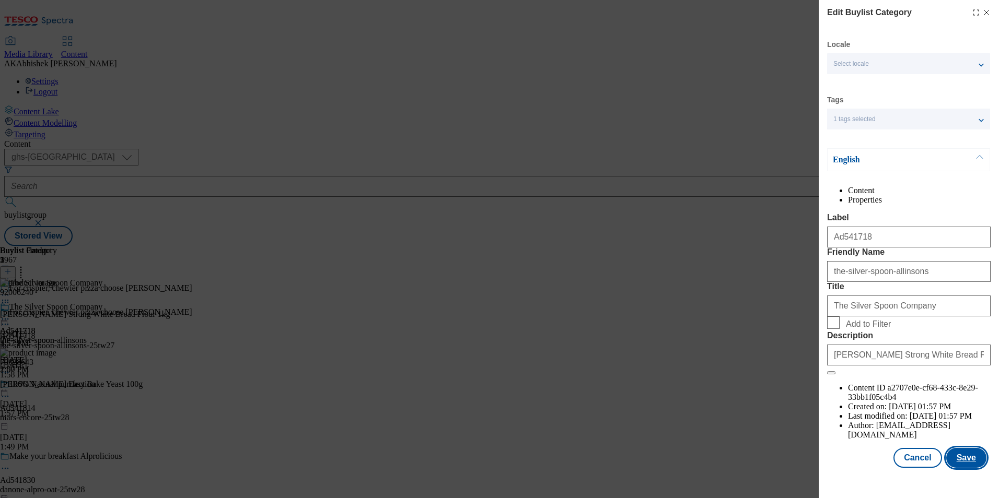
click at [955, 465] on button "Save" at bounding box center [966, 458] width 40 height 20
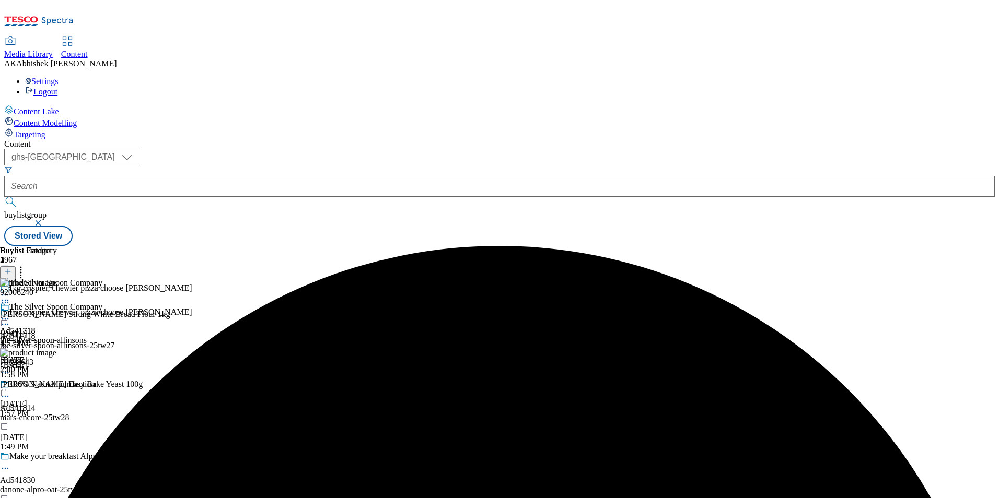
click at [10, 314] on icon at bounding box center [5, 319] width 10 height 10
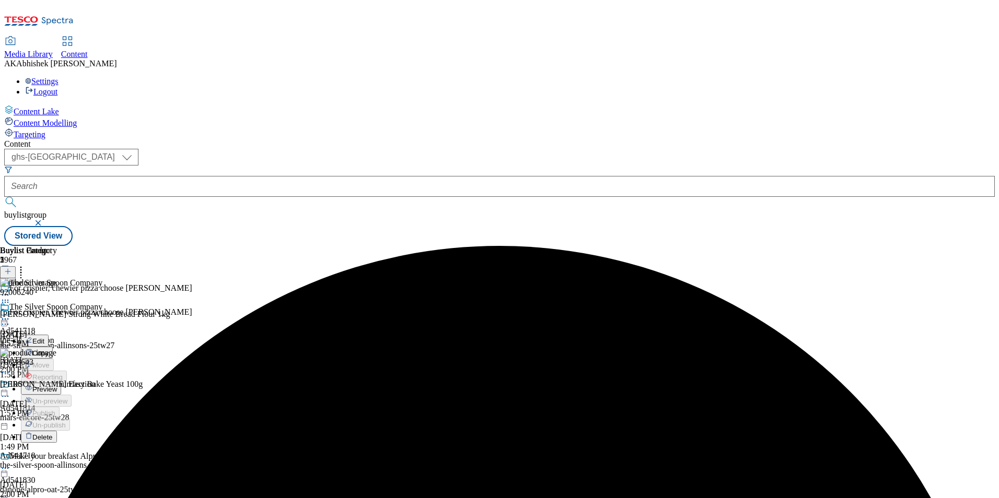
click at [57, 386] on span "Preview" at bounding box center [44, 390] width 25 height 8
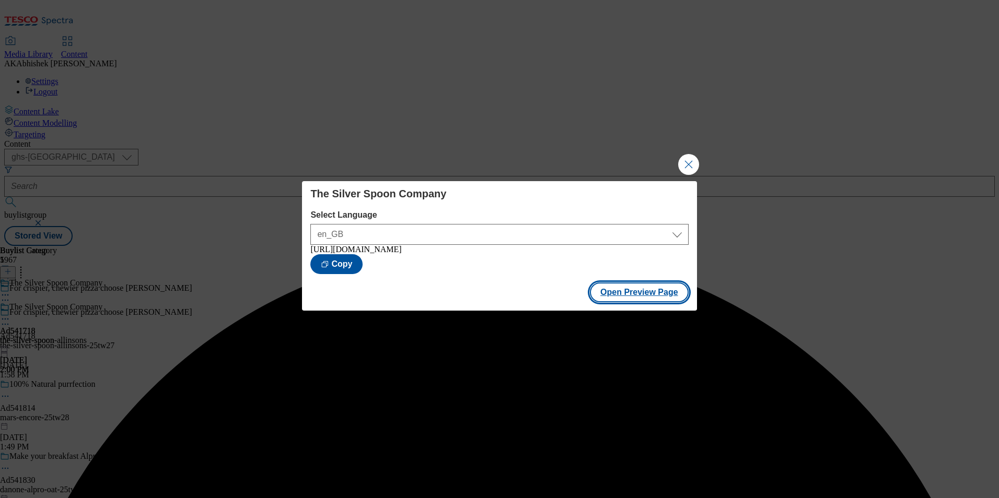
click at [641, 293] on button "Open Preview Page" at bounding box center [639, 293] width 99 height 20
click at [691, 159] on button "Close Modal" at bounding box center [688, 164] width 21 height 21
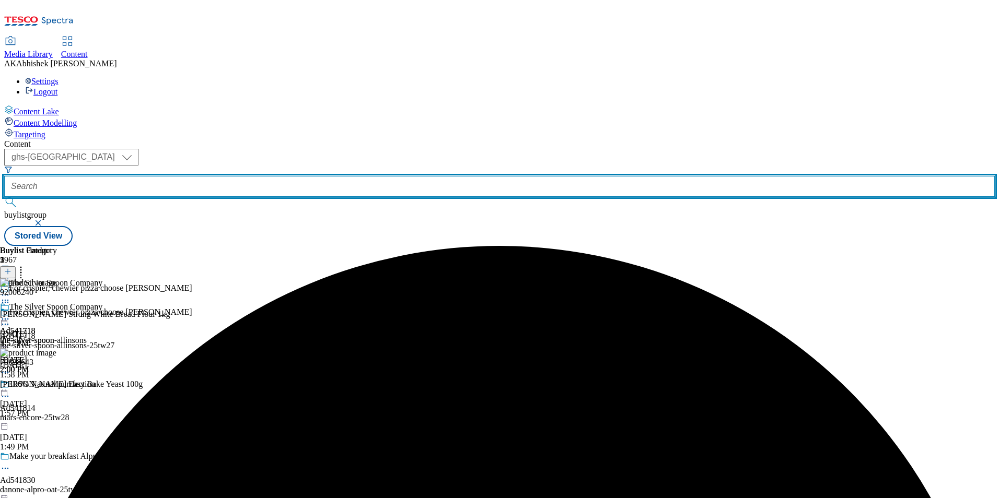
click at [241, 176] on input "text" at bounding box center [499, 186] width 990 height 21
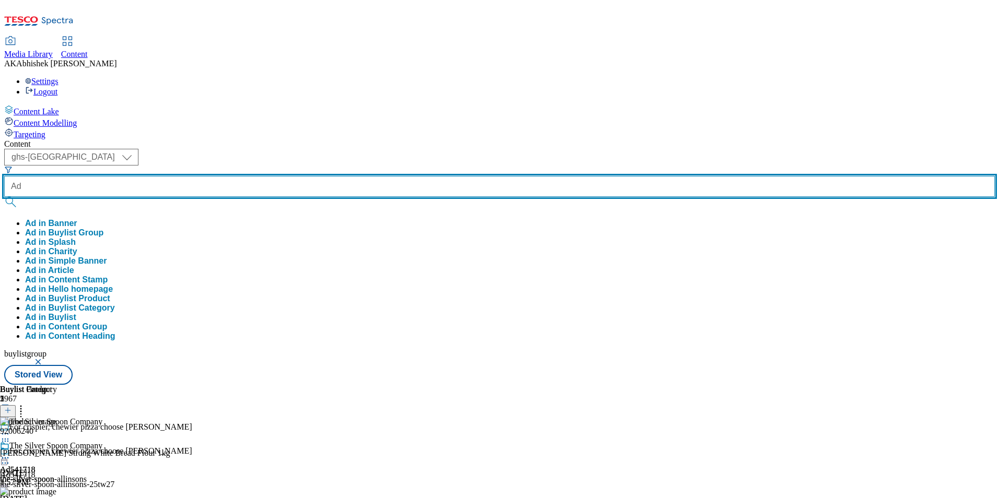
paste input "541830"
type input "Ad541830"
click at [4, 197] on button "submit" at bounding box center [11, 202] width 15 height 10
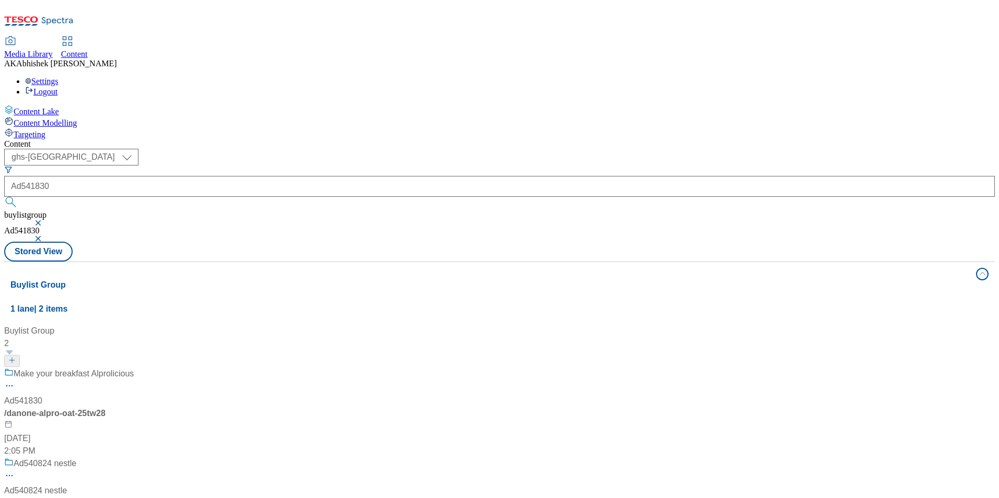
click at [135, 368] on div "Make your breakfast Alprolicious Ad541830 / danone-alpro-oat-25tw28 Aug 18, 202…" at bounding box center [69, 413] width 131 height 90
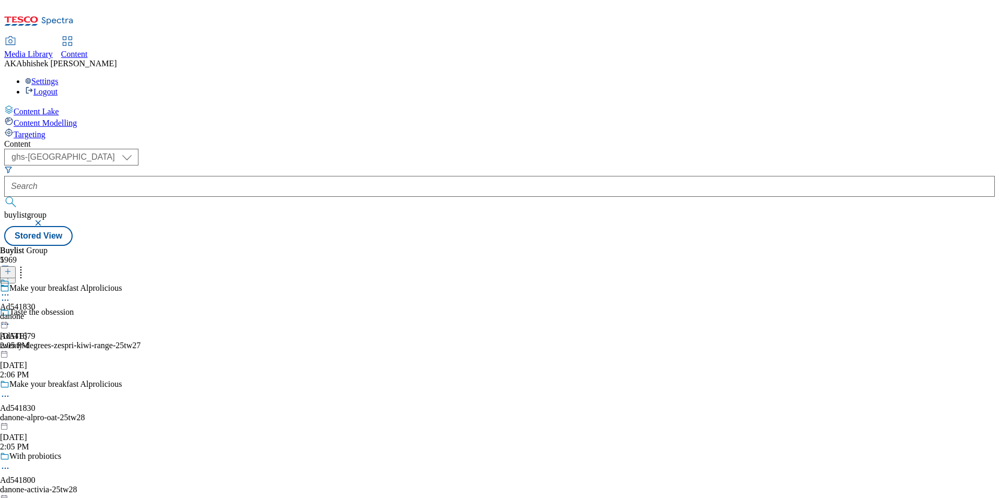
click at [10, 391] on icon at bounding box center [5, 396] width 10 height 10
click at [44, 415] on span "Edit" at bounding box center [38, 419] width 12 height 8
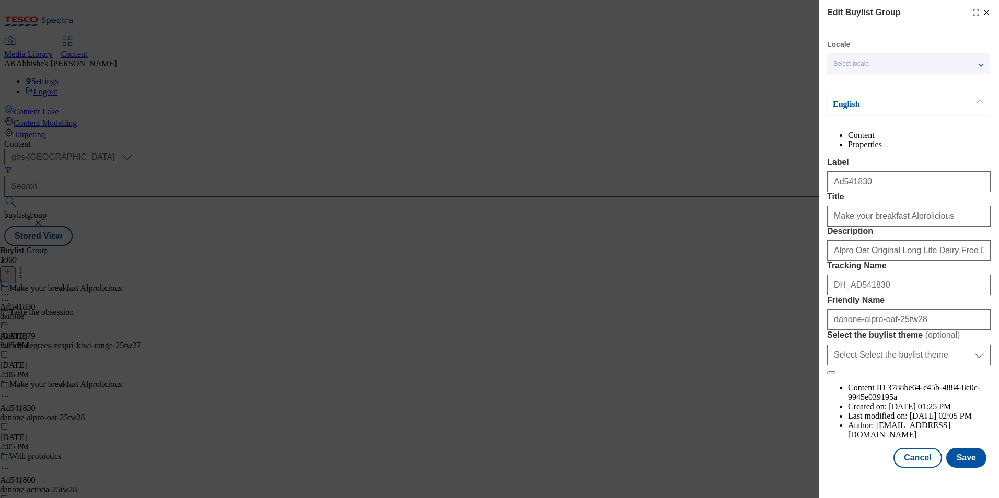
scroll to position [36, 0]
click at [961, 465] on button "Save" at bounding box center [966, 458] width 40 height 20
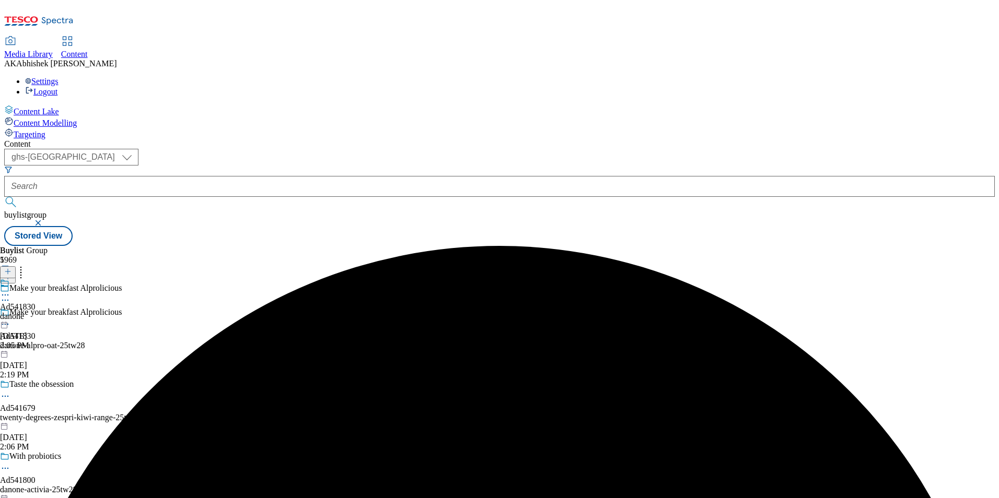
click at [10, 290] on icon at bounding box center [5, 295] width 10 height 10
click at [49, 311] on button "Edit" at bounding box center [35, 317] width 28 height 12
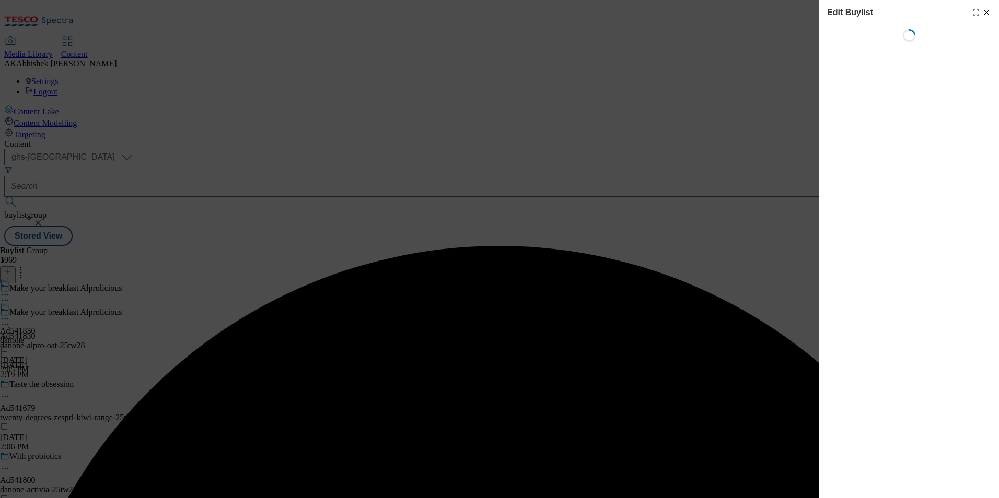
select select "tactical"
select select "supplier funded short term 1-3 weeks"
select select "dunnhumby"
select select "Banner"
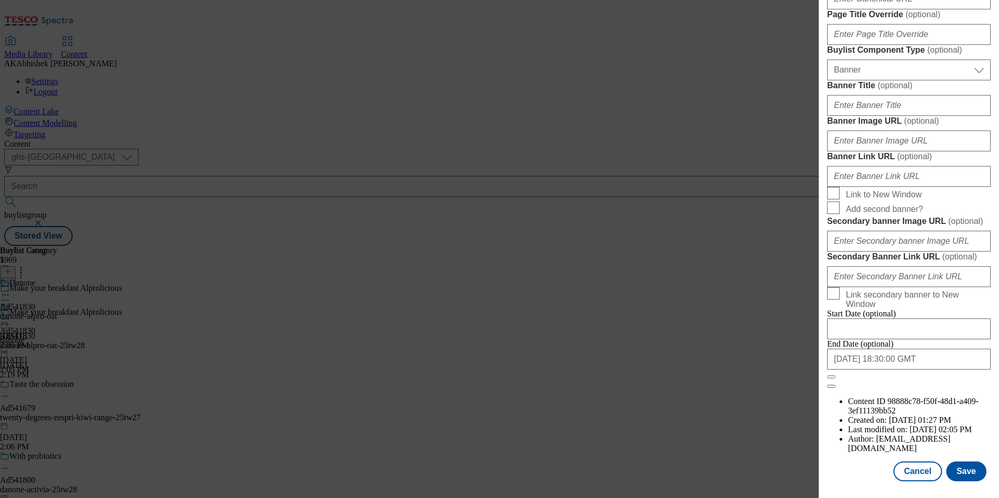
scroll to position [1077, 0]
click at [955, 468] on button "Save" at bounding box center [966, 472] width 40 height 20
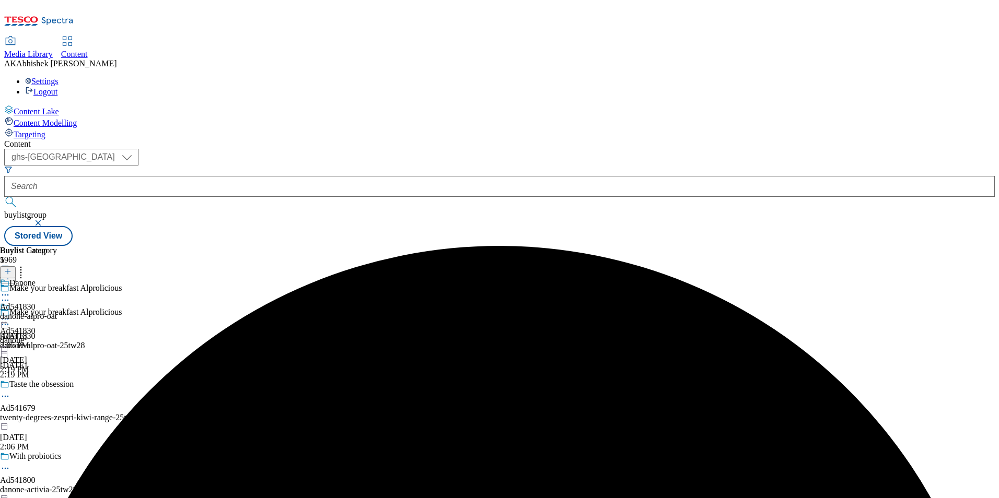
click at [10, 290] on icon at bounding box center [5, 295] width 10 height 10
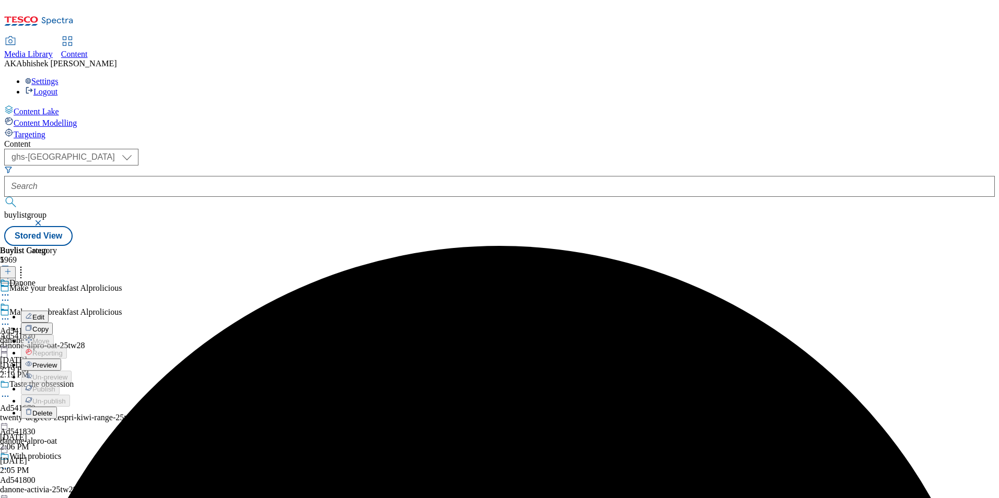
click at [44, 313] on span "Edit" at bounding box center [38, 317] width 12 height 8
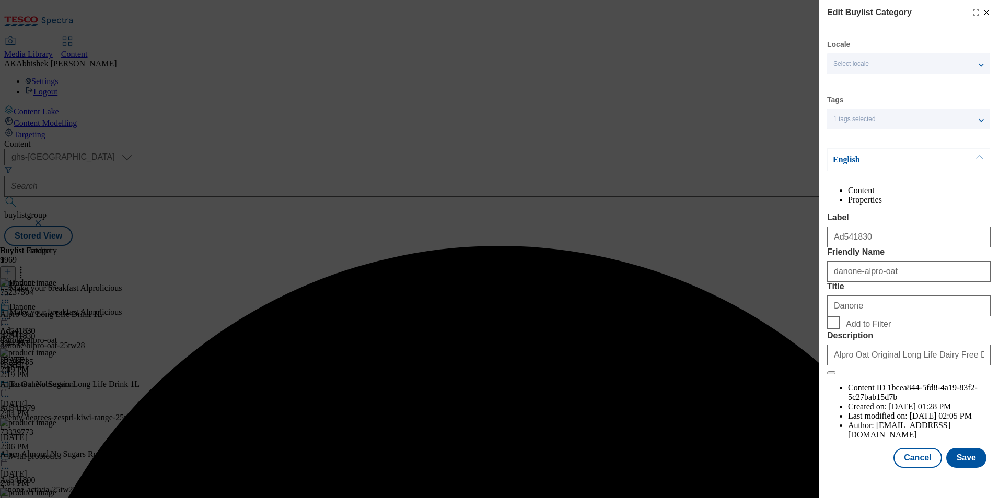
scroll to position [16, 0]
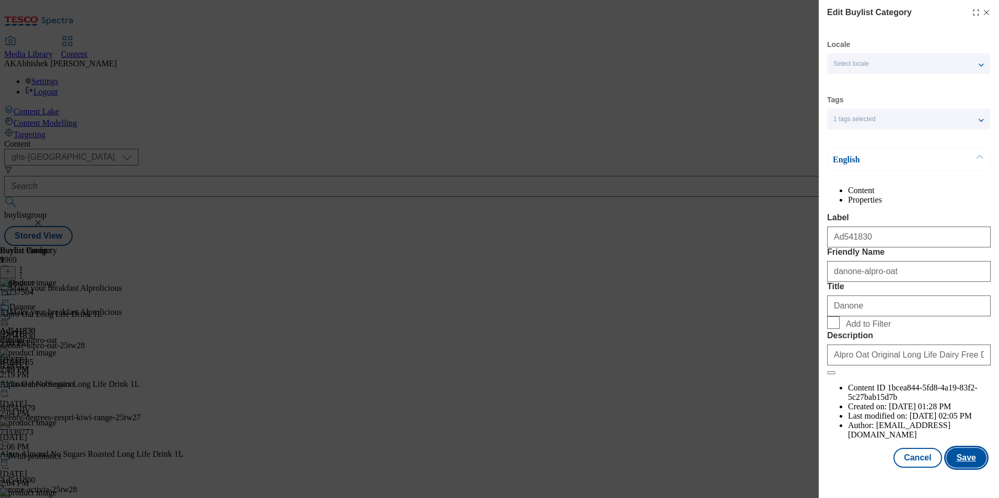
click at [957, 467] on button "Save" at bounding box center [966, 458] width 40 height 20
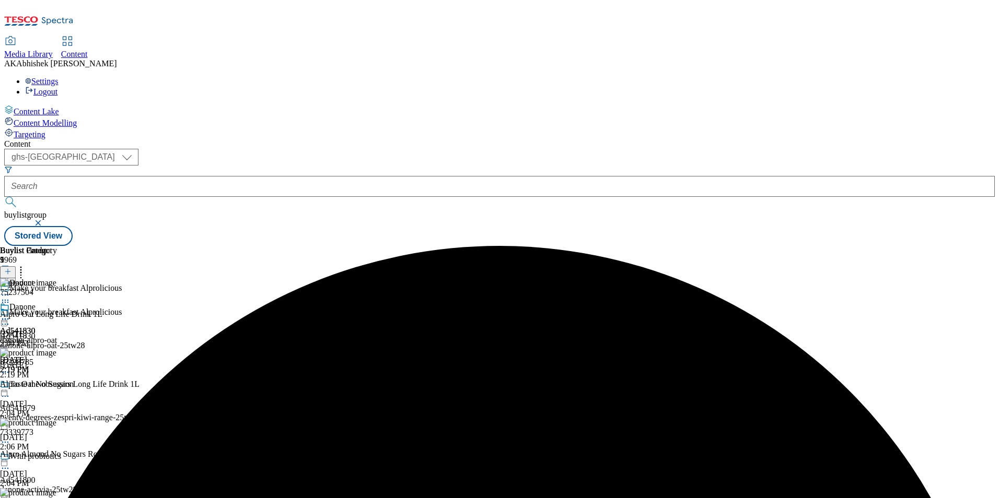
click at [10, 314] on icon at bounding box center [5, 319] width 10 height 10
click at [61, 383] on button "Preview" at bounding box center [41, 389] width 40 height 12
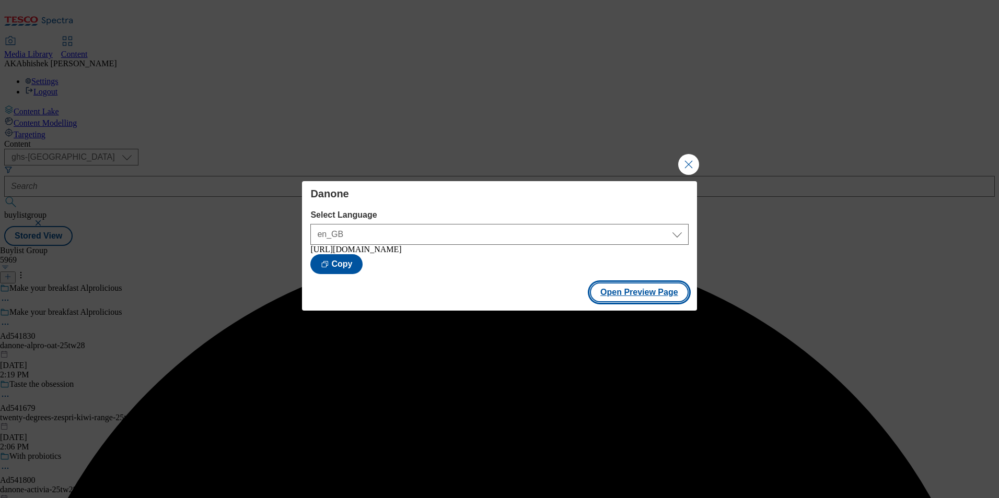
click at [652, 302] on button "Open Preview Page" at bounding box center [639, 293] width 99 height 20
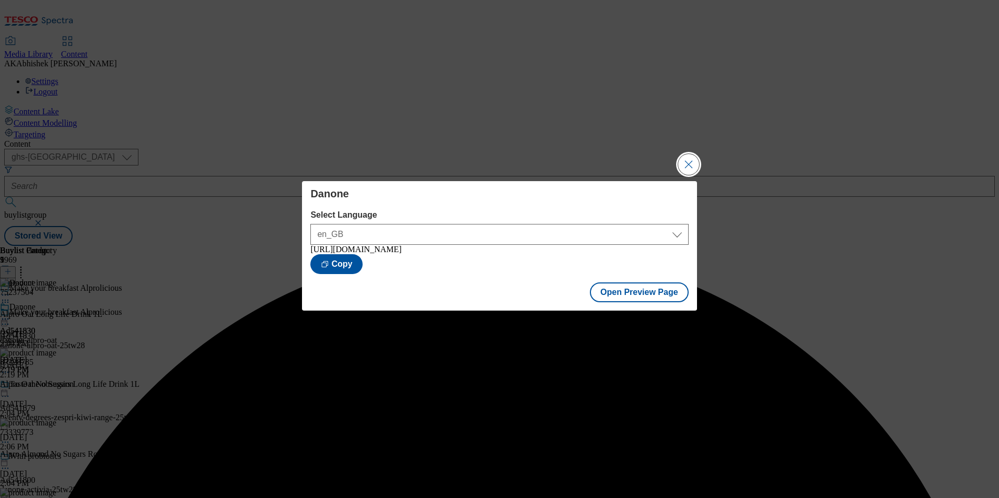
click at [687, 170] on button "Close Modal" at bounding box center [688, 164] width 21 height 21
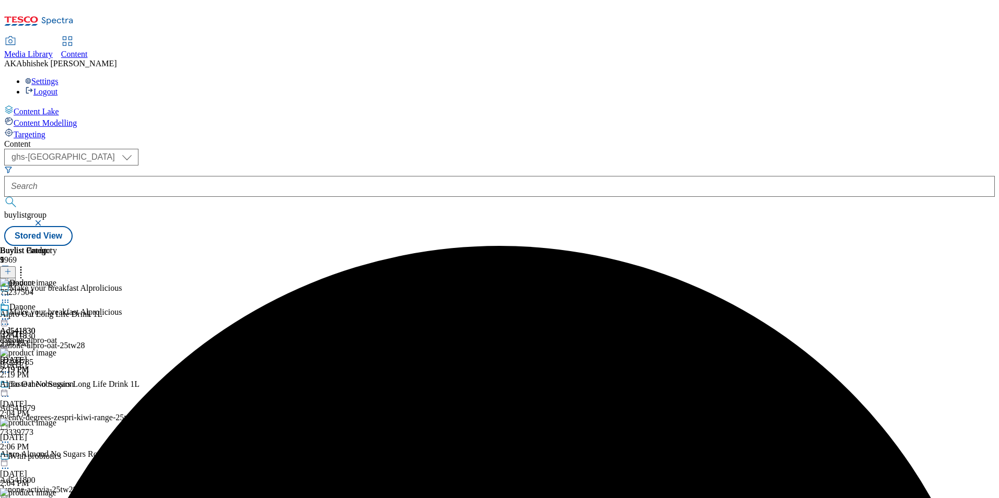
click at [10, 314] on icon at bounding box center [5, 319] width 10 height 10
click at [55, 422] on span "Publish" at bounding box center [43, 426] width 23 height 8
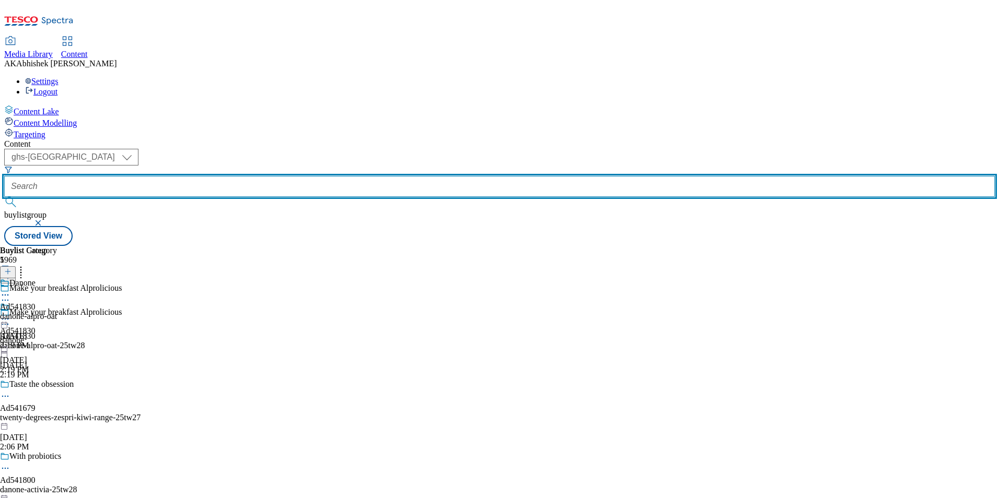
click at [270, 176] on input "text" at bounding box center [499, 186] width 990 height 21
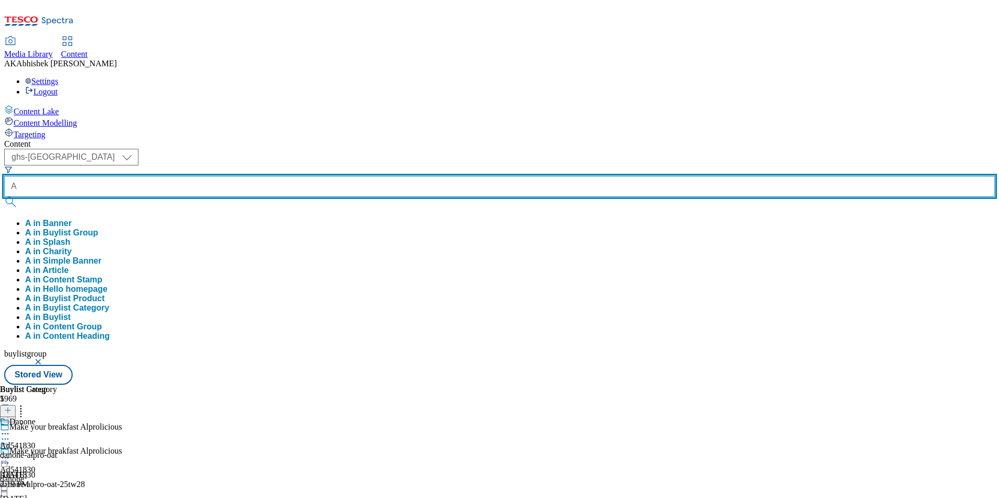
paste input "541679"
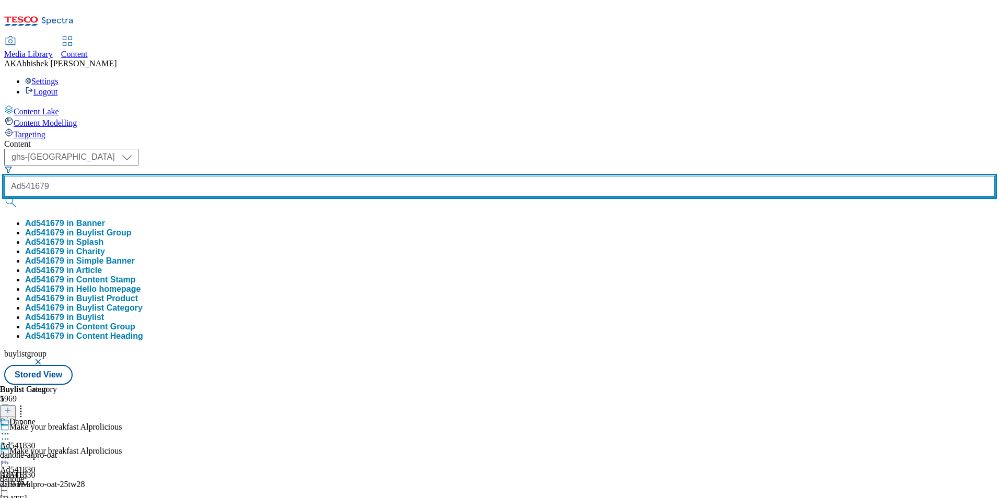
type input "Ad541679"
click at [4, 197] on button "submit" at bounding box center [11, 202] width 15 height 10
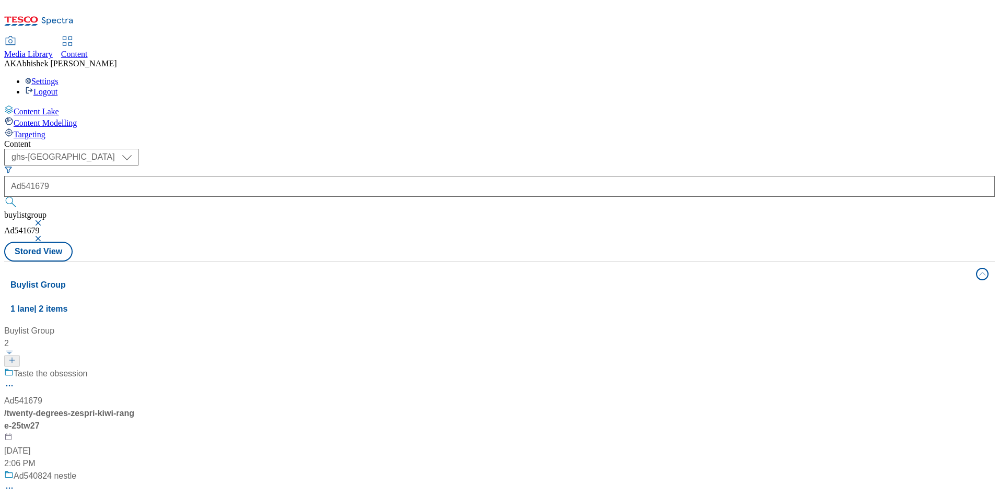
click at [135, 368] on div "Taste the obsession Ad541679 / twenty-degrees-zespri-kiwi-range-25tw27 Aug 18, …" at bounding box center [69, 419] width 131 height 102
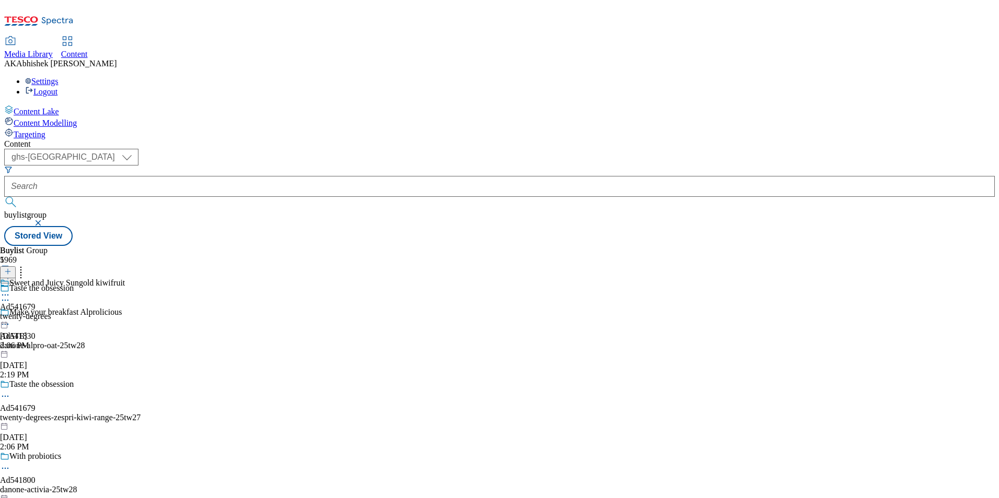
click at [192, 380] on div "Taste the obsession Ad541679 twenty-degrees-zespri-kiwi-range-25tw27 Aug 18, 20…" at bounding box center [96, 416] width 192 height 72
click at [10, 391] on icon at bounding box center [5, 396] width 10 height 10
click at [44, 415] on span "Edit" at bounding box center [38, 419] width 12 height 8
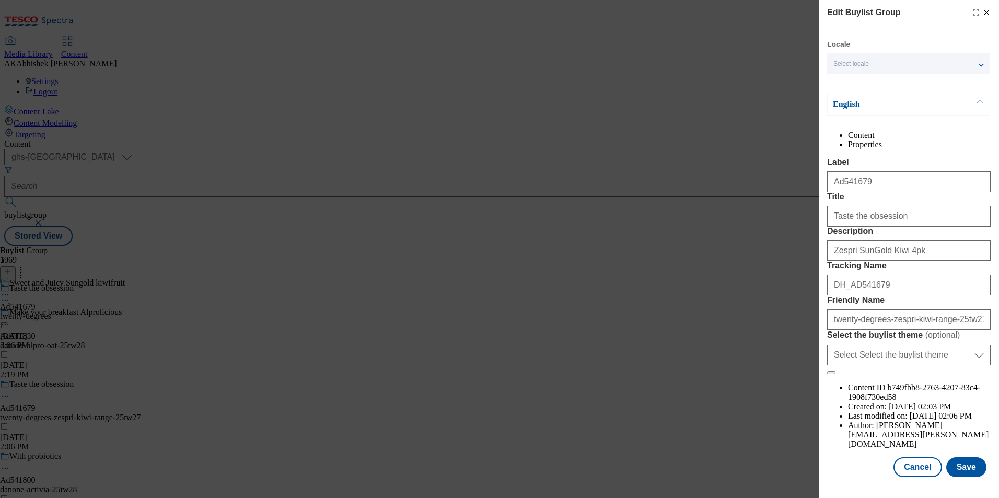
scroll to position [36, 0]
click at [967, 469] on button "Save" at bounding box center [966, 468] width 40 height 20
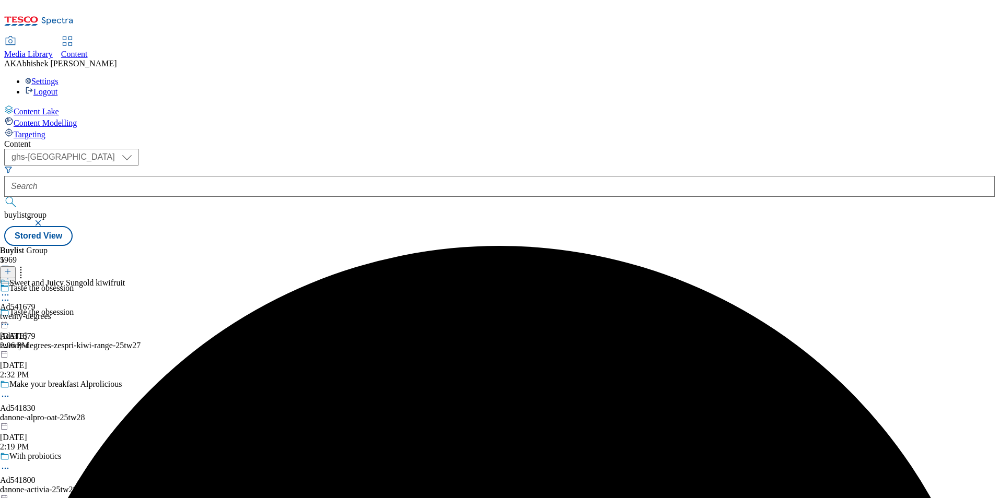
click at [10, 290] on icon at bounding box center [5, 295] width 10 height 10
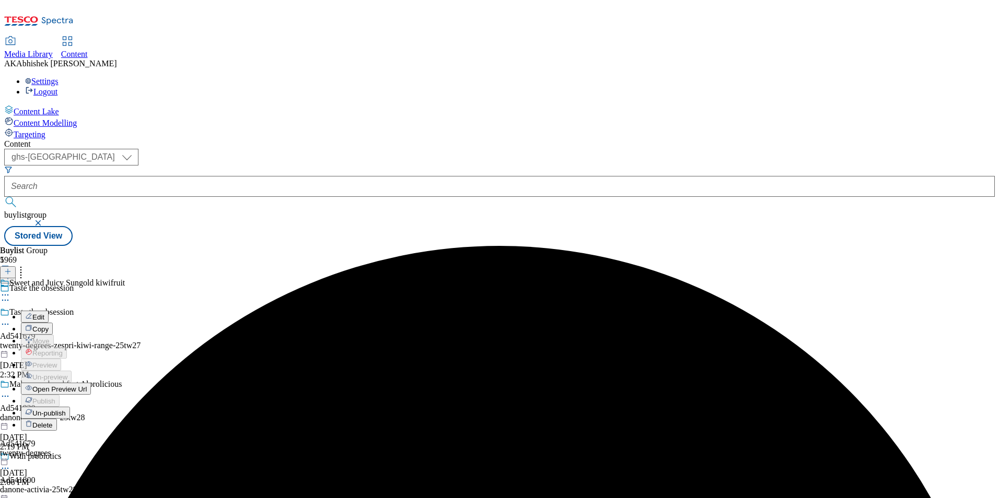
click at [44, 313] on span "Edit" at bounding box center [38, 317] width 12 height 8
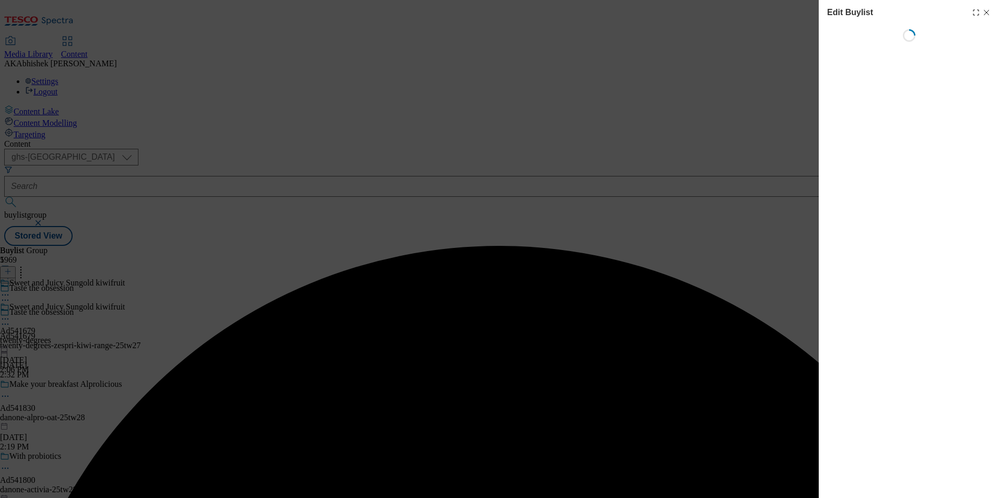
select select "tactical"
select select "supplier funded short term 1-3 weeks"
select select "dunnhumby"
select select "Banner"
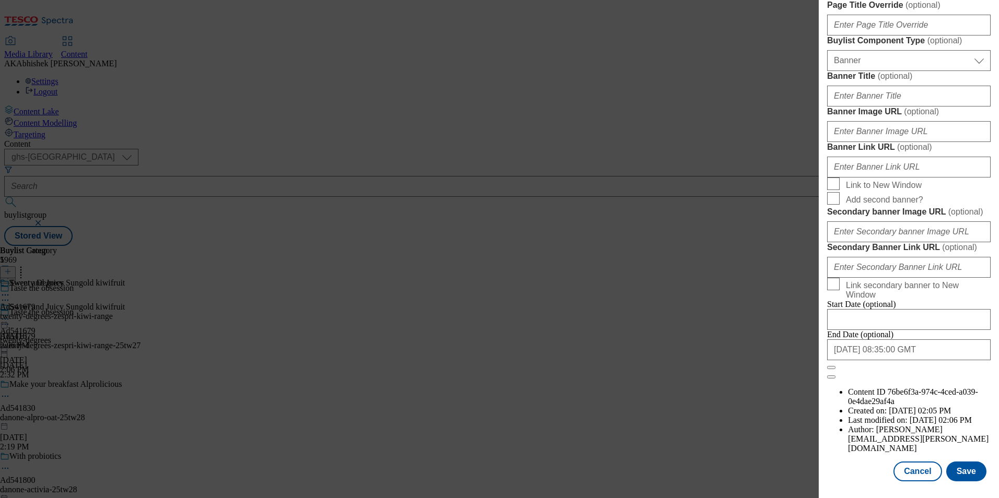
scroll to position [1077, 0]
click at [957, 467] on button "Save" at bounding box center [966, 472] width 40 height 20
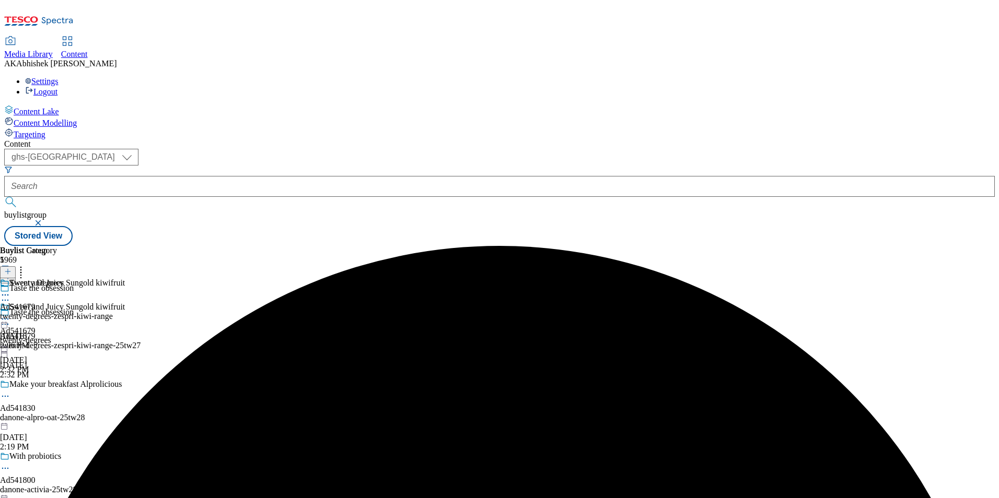
click at [10, 290] on icon at bounding box center [5, 295] width 10 height 10
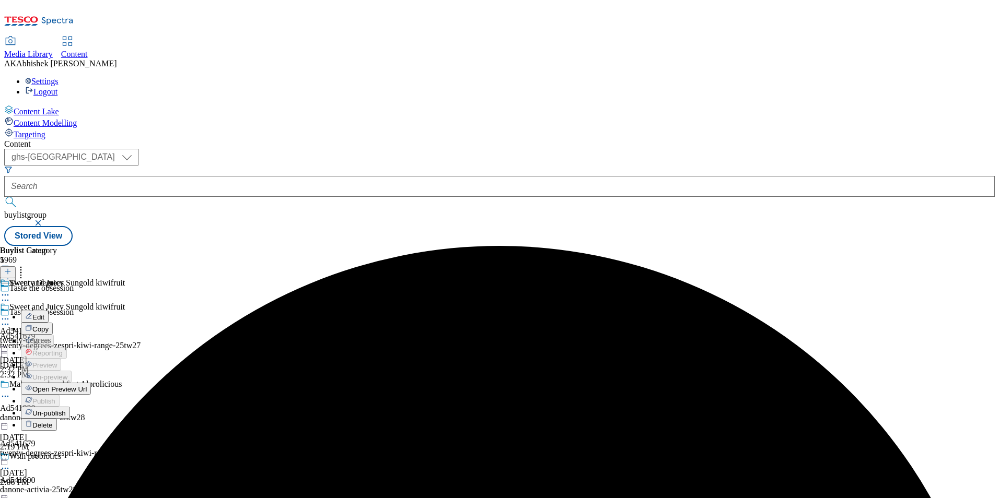
click at [44, 313] on span "Edit" at bounding box center [38, 317] width 12 height 8
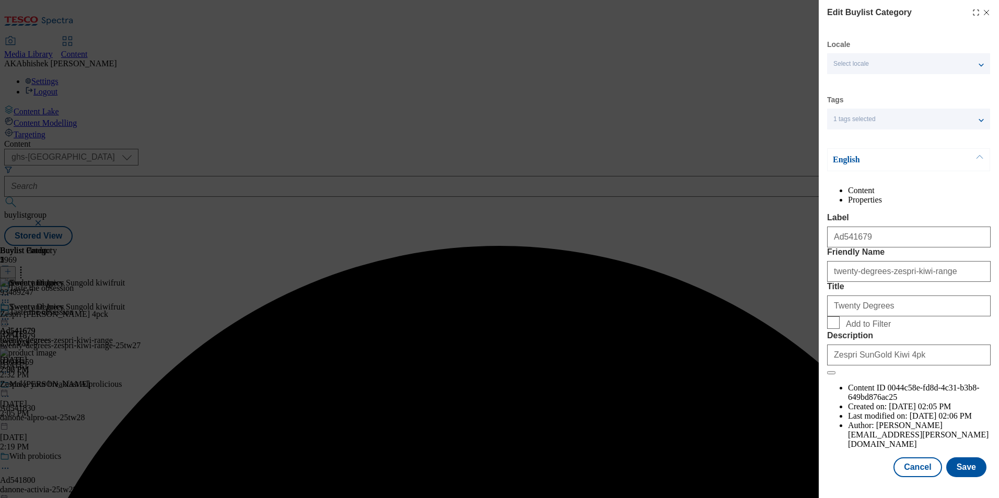
scroll to position [16, 0]
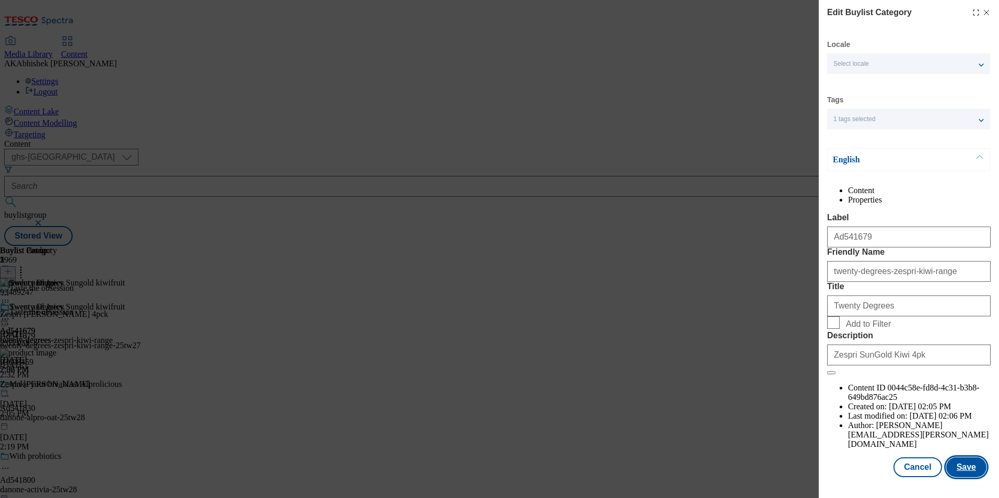
click at [959, 469] on button "Save" at bounding box center [966, 468] width 40 height 20
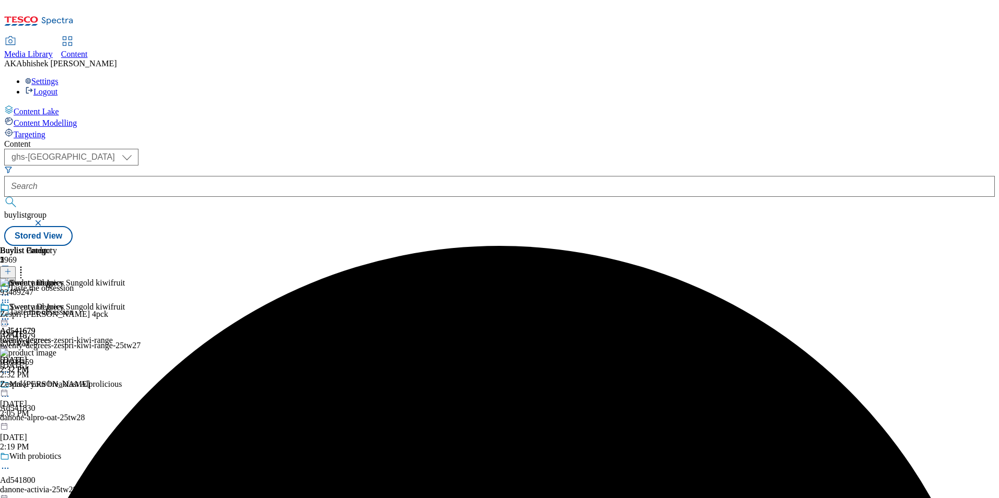
click at [10, 314] on icon at bounding box center [5, 319] width 10 height 10
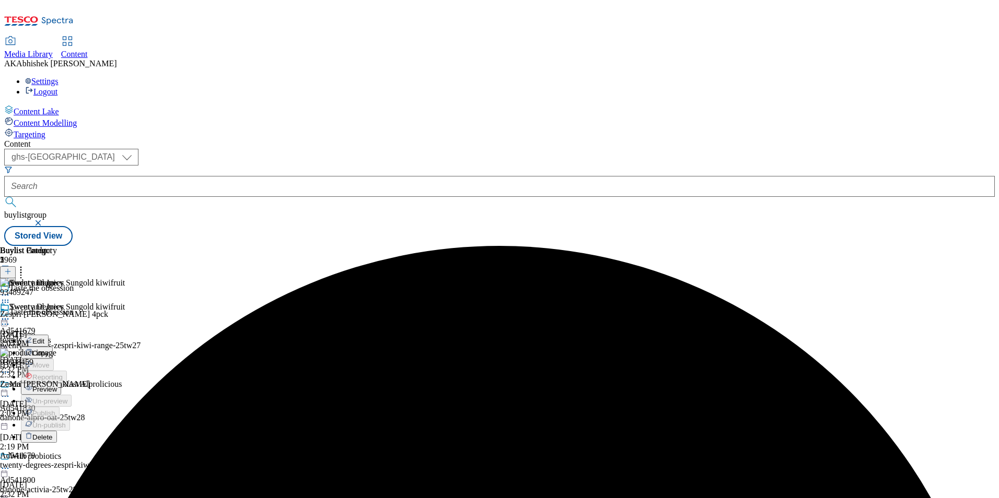
click at [57, 386] on span "Preview" at bounding box center [44, 390] width 25 height 8
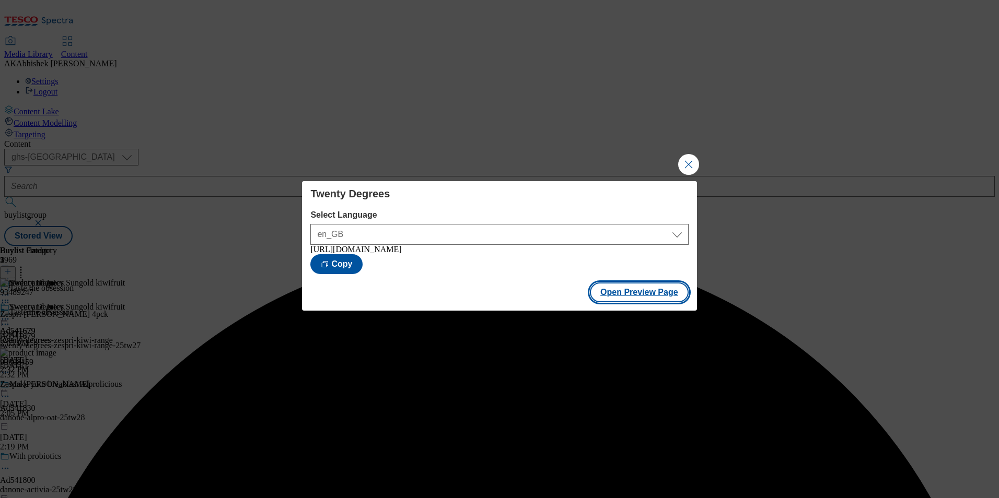
click at [637, 293] on button "Open Preview Page" at bounding box center [639, 293] width 99 height 20
click at [686, 160] on button "Close Modal" at bounding box center [688, 164] width 21 height 21
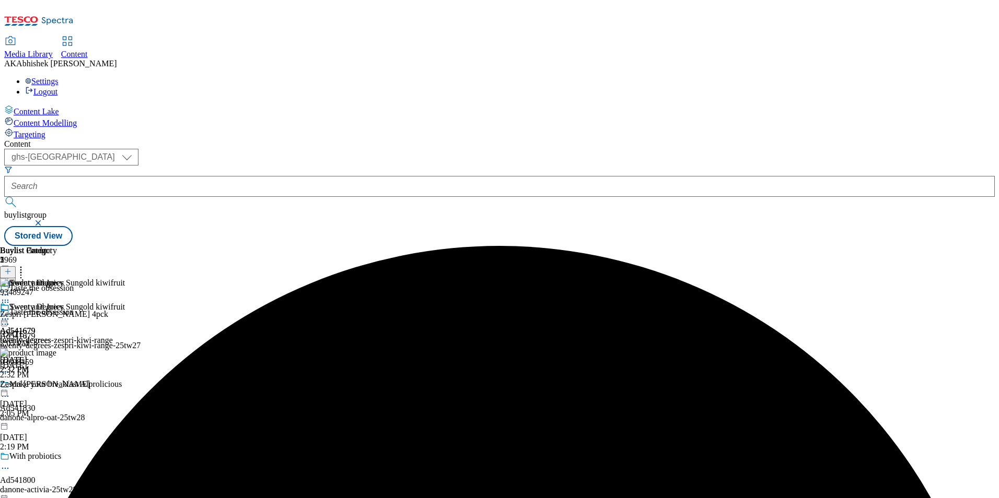
click at [10, 314] on icon at bounding box center [5, 319] width 10 height 10
click at [55, 422] on span "Publish" at bounding box center [43, 426] width 23 height 8
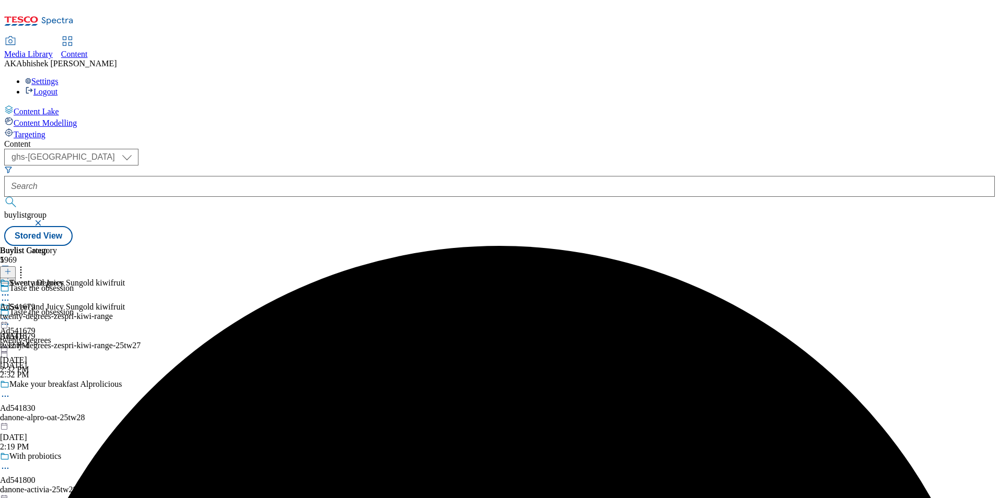
click at [10, 290] on icon at bounding box center [5, 295] width 10 height 10
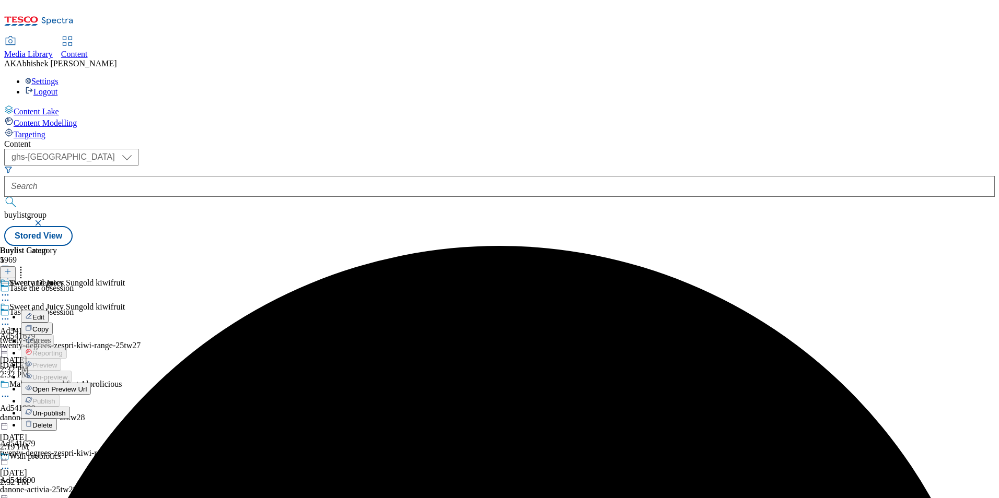
click at [87, 386] on span "Open Preview Url" at bounding box center [59, 390] width 54 height 8
